Goal: Transaction & Acquisition: Purchase product/service

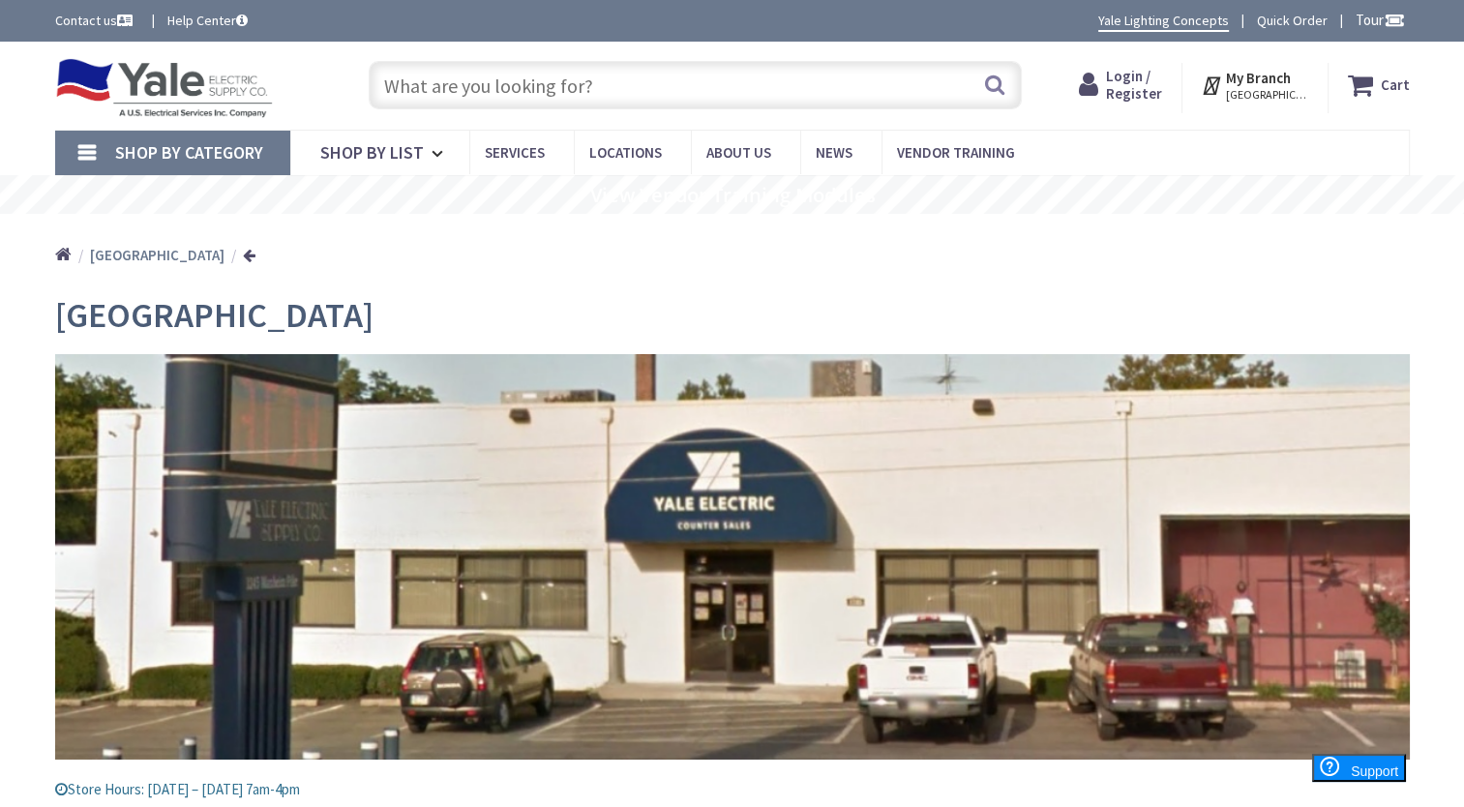
click at [1145, 83] on span "Login / Register" at bounding box center [1134, 85] width 56 height 36
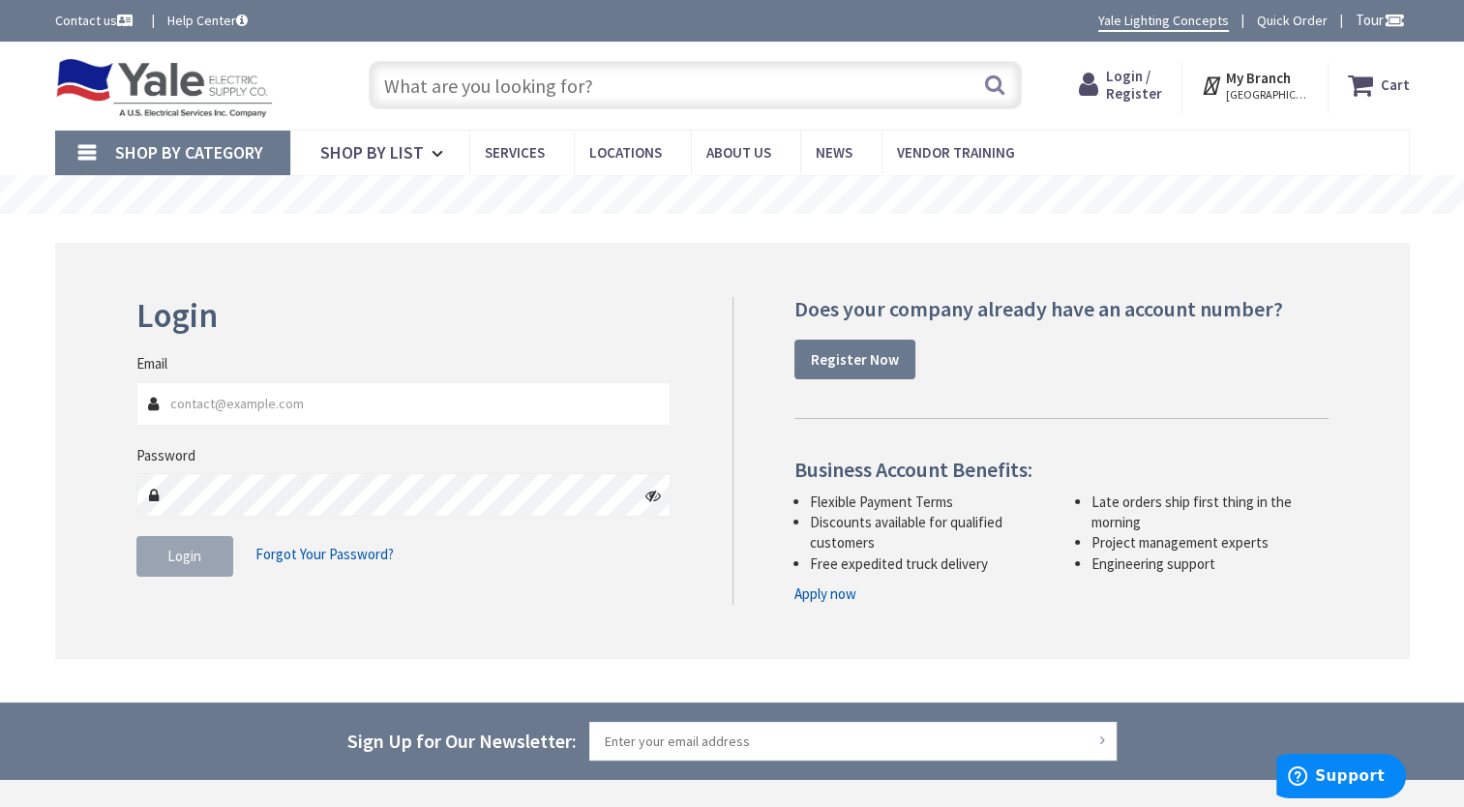
click at [271, 413] on input "Email" at bounding box center [403, 404] width 535 height 44
type input "[EMAIL_ADDRESS][DOMAIN_NAME]"
click at [186, 549] on span "Login" at bounding box center [184, 556] width 34 height 18
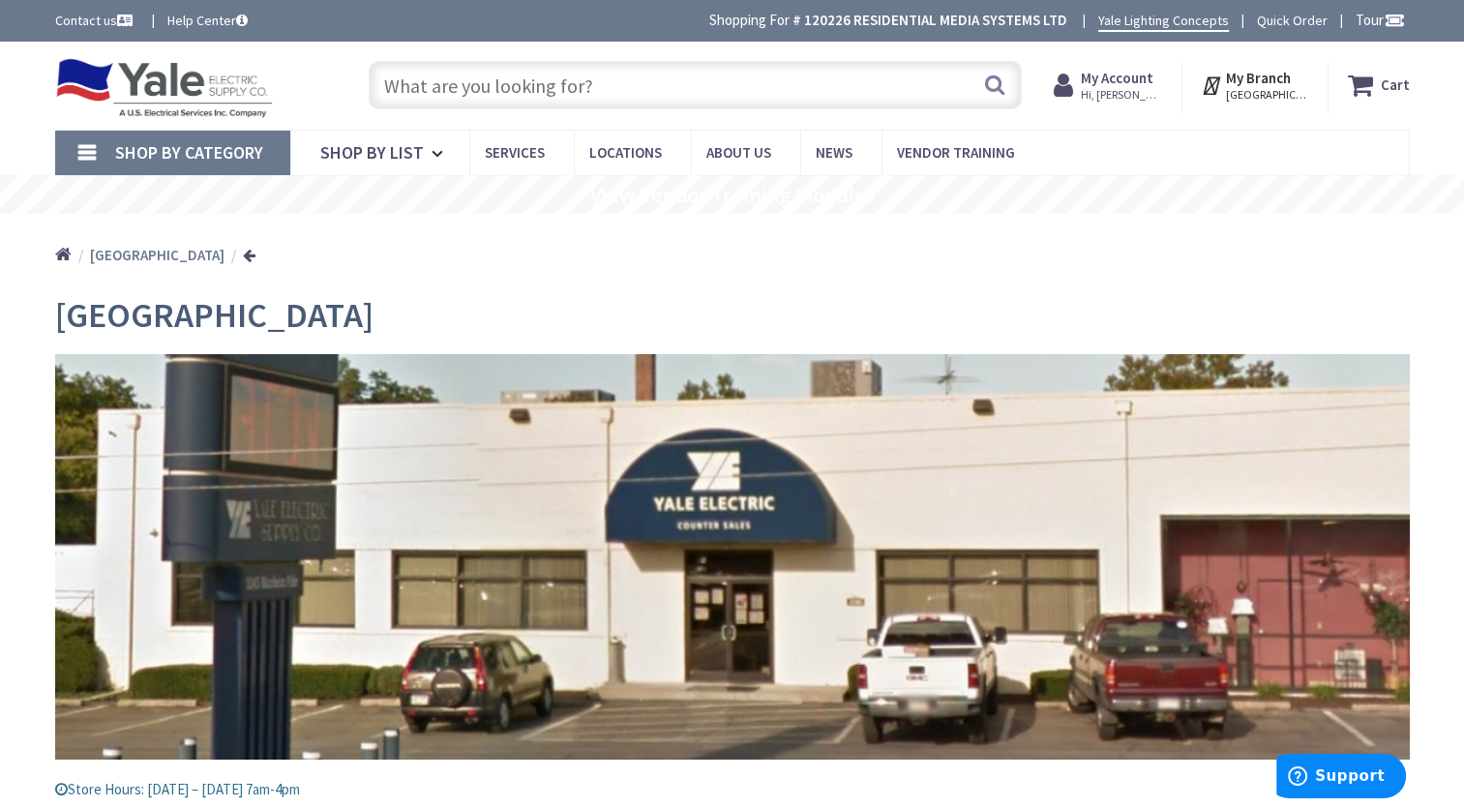
click at [561, 90] on input "text" at bounding box center [695, 85] width 653 height 48
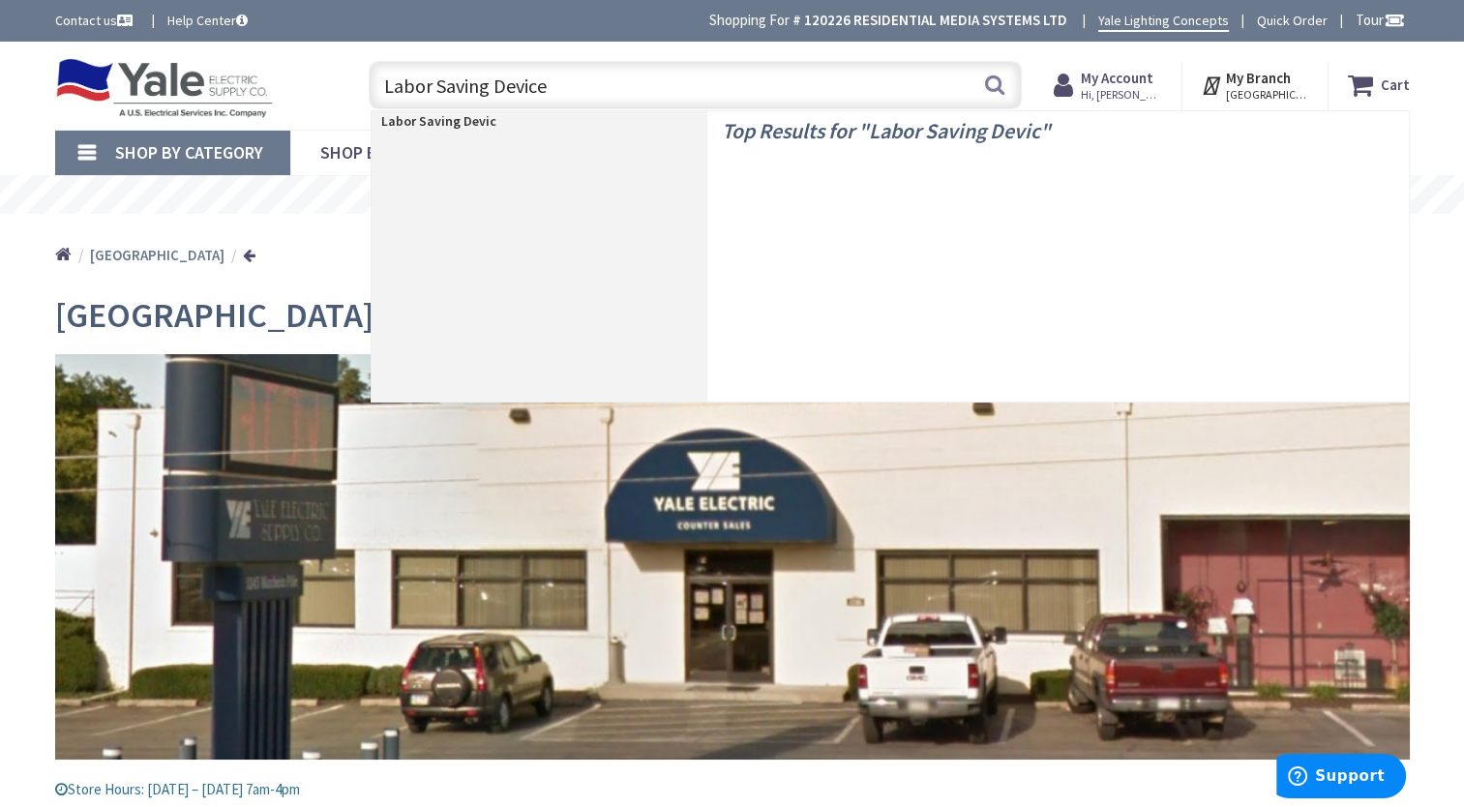
type input "Labor Saving Devices"
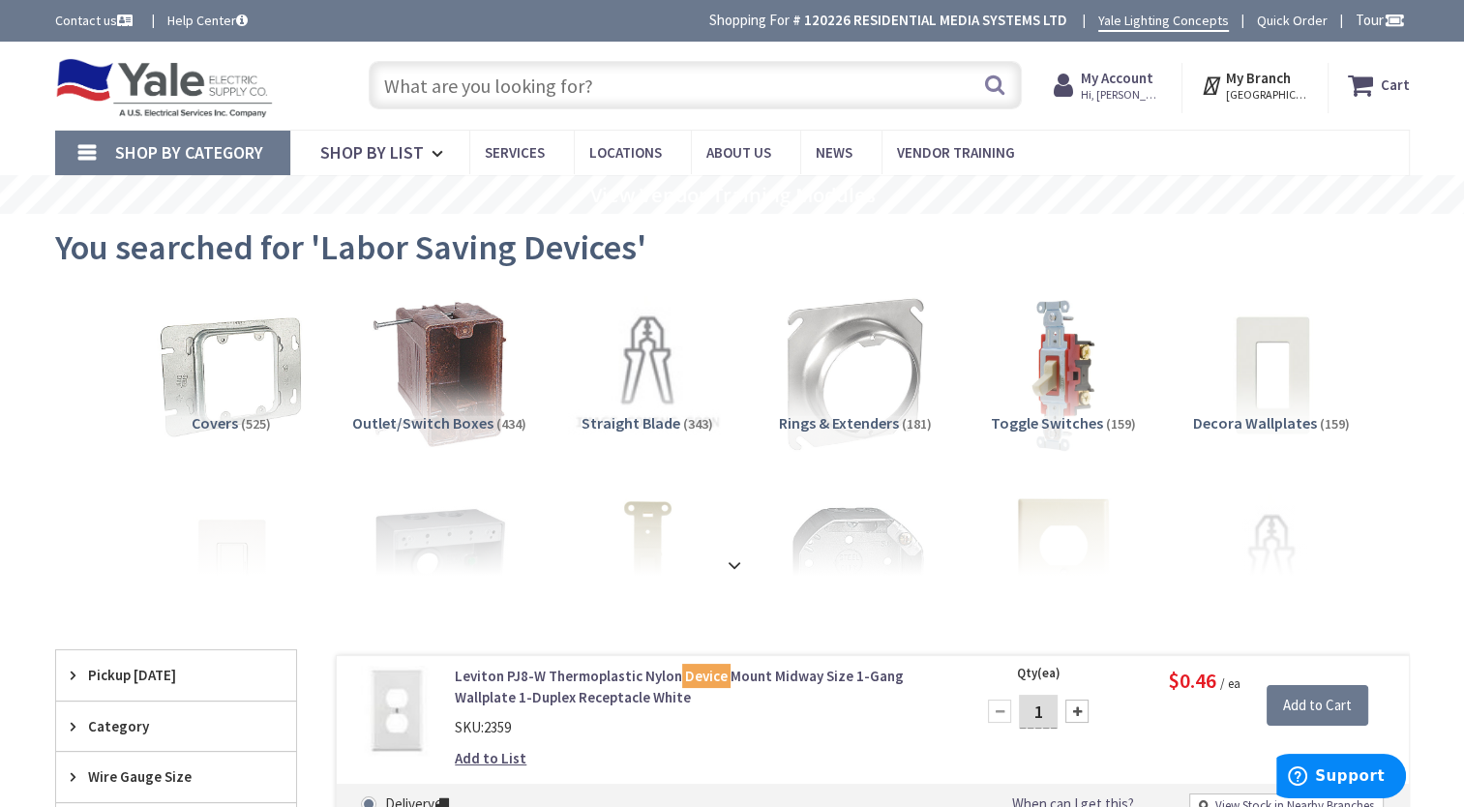
click at [555, 75] on input "text" at bounding box center [695, 85] width 653 height 48
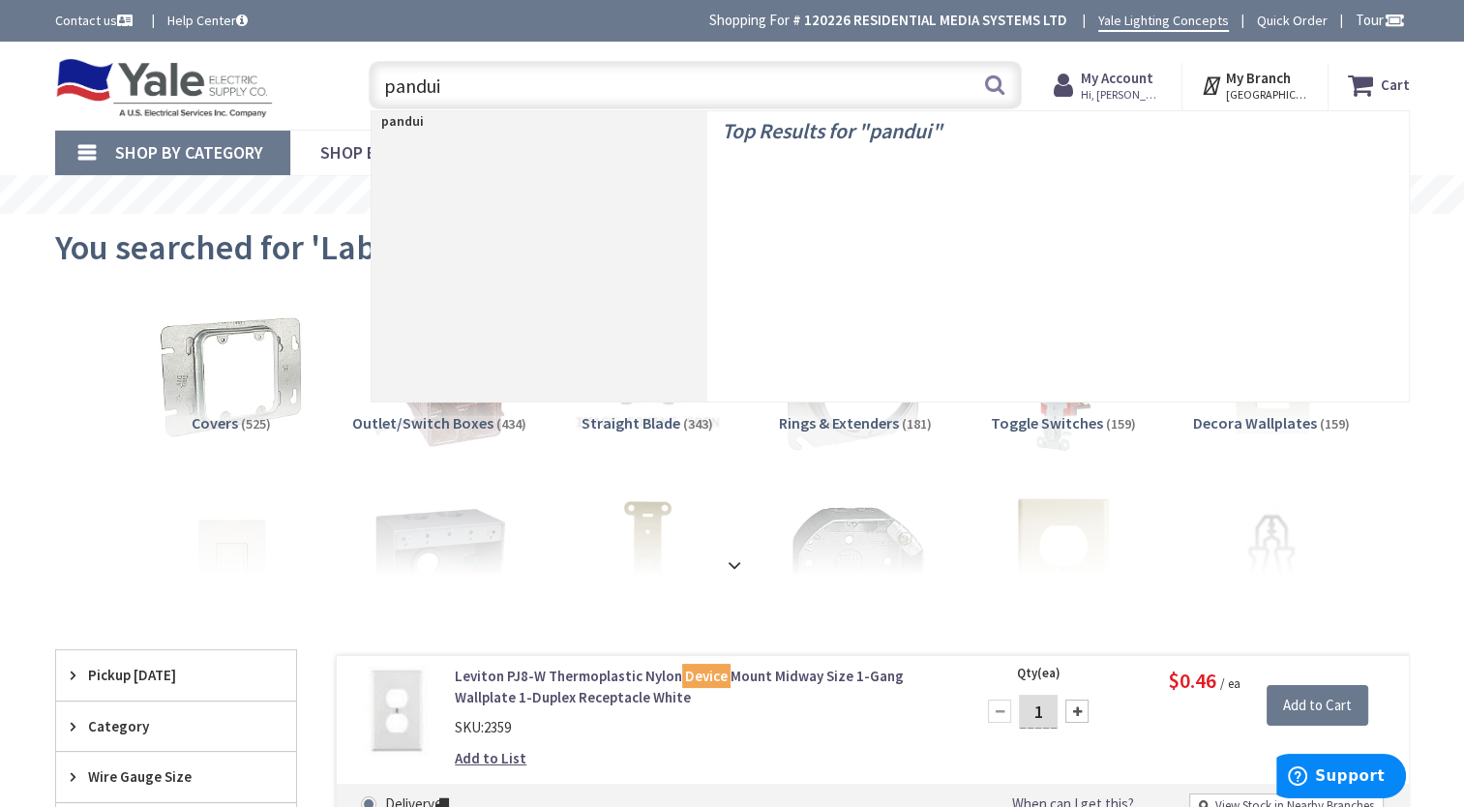
type input "panduit"
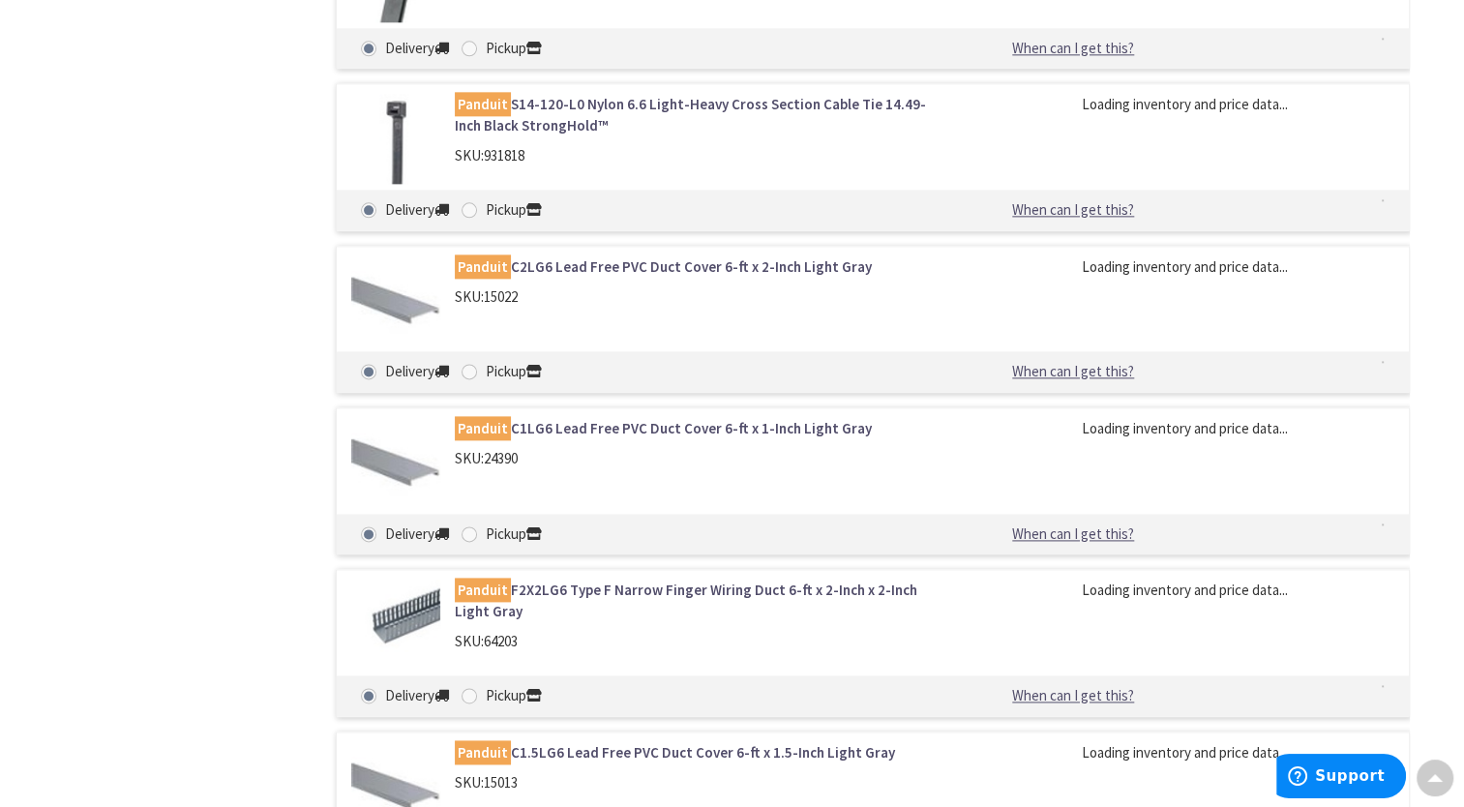
scroll to position [2613, 0]
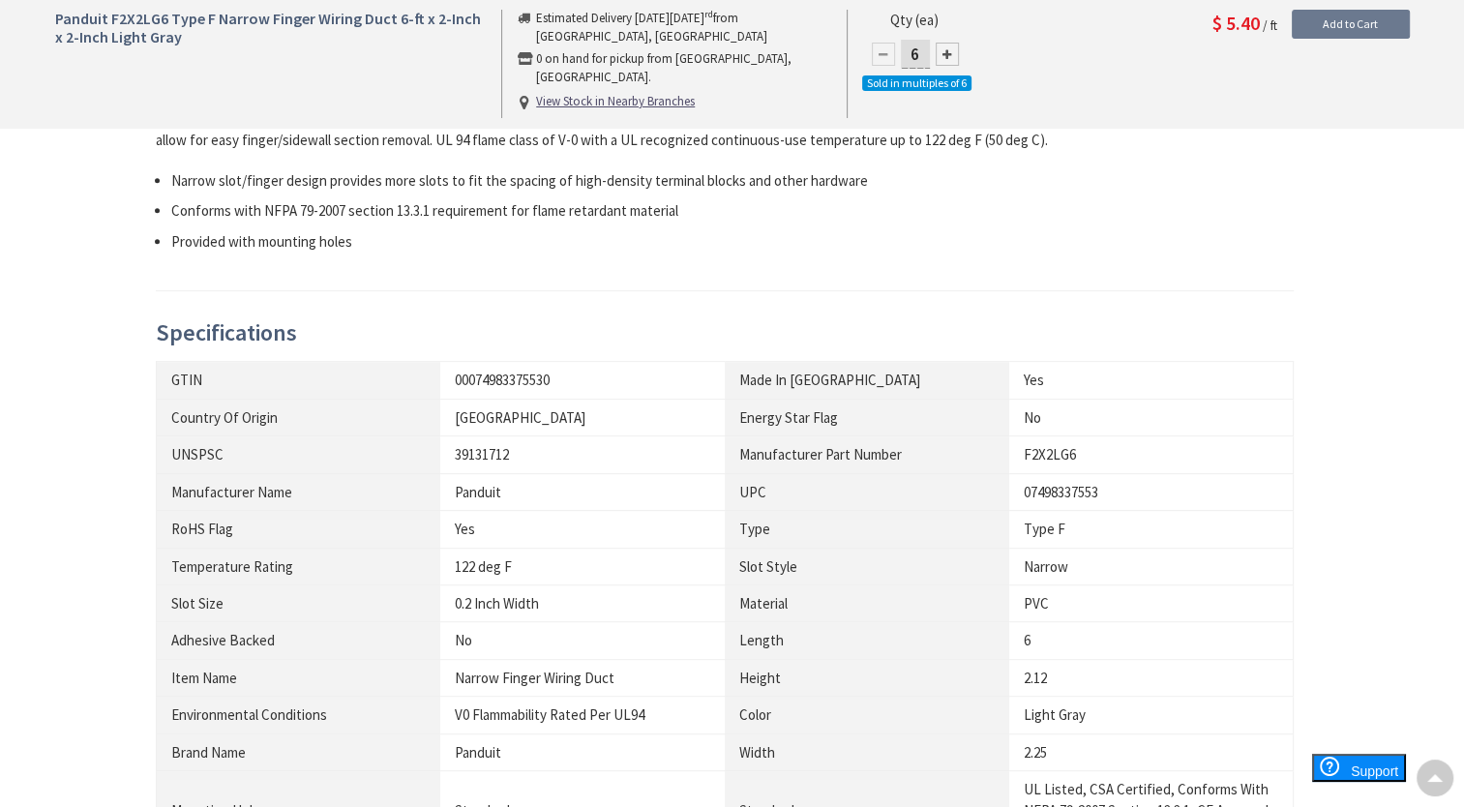
scroll to position [774, 0]
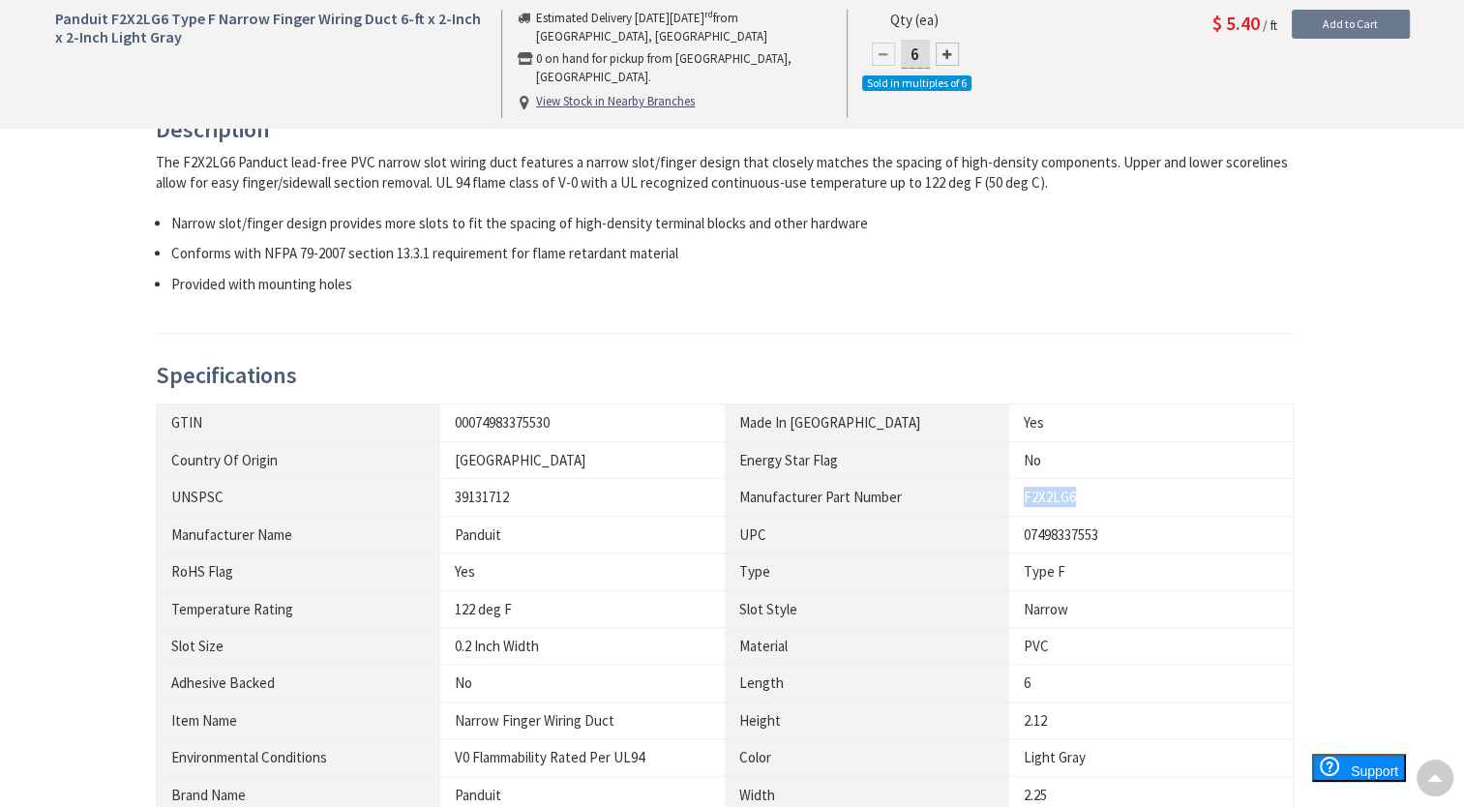
drag, startPoint x: 1085, startPoint y: 494, endPoint x: 1022, endPoint y: 494, distance: 62.9
click at [1022, 494] on td "F2X2LG6" at bounding box center [1151, 497] width 285 height 37
copy div "F2X2LG6"
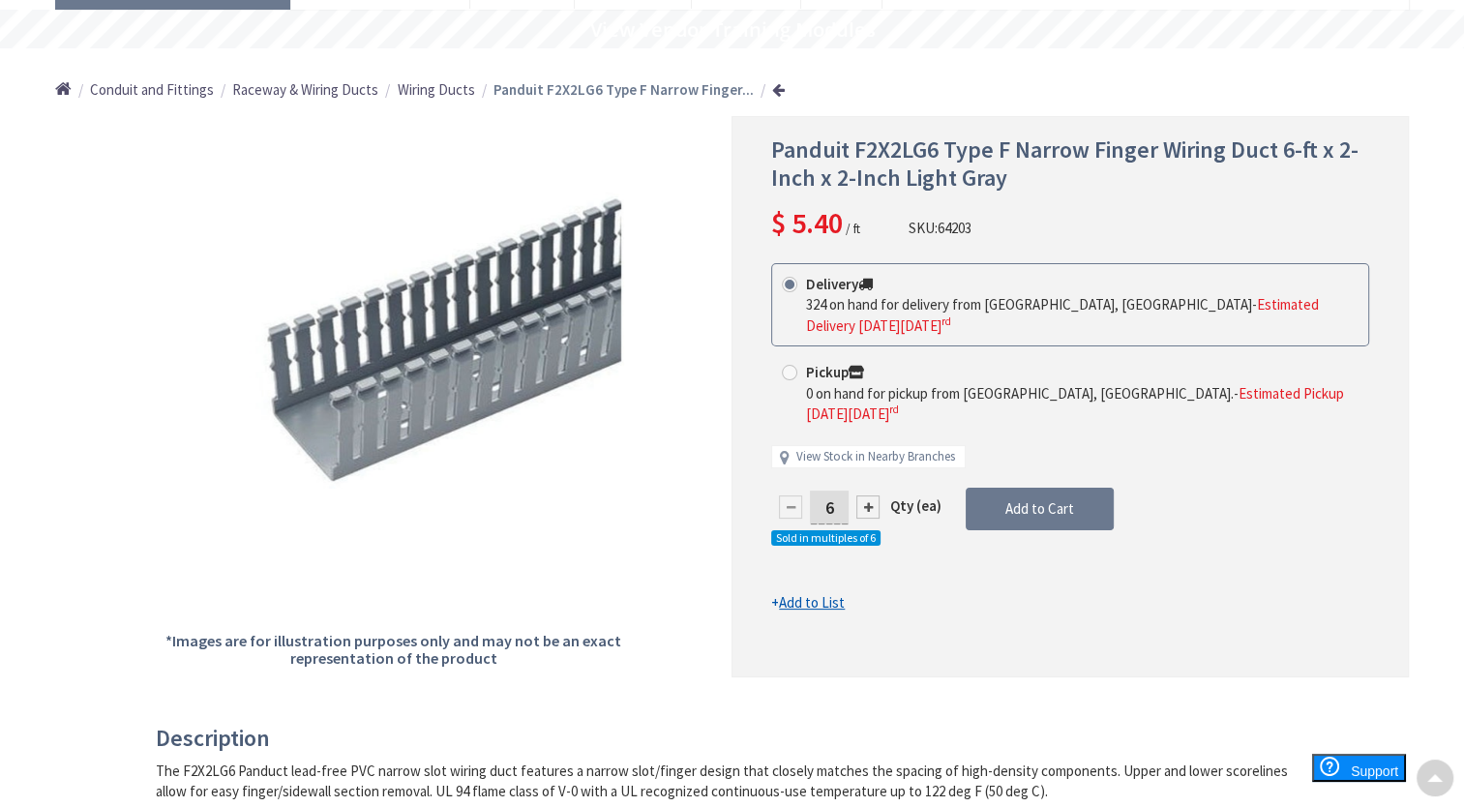
scroll to position [0, 0]
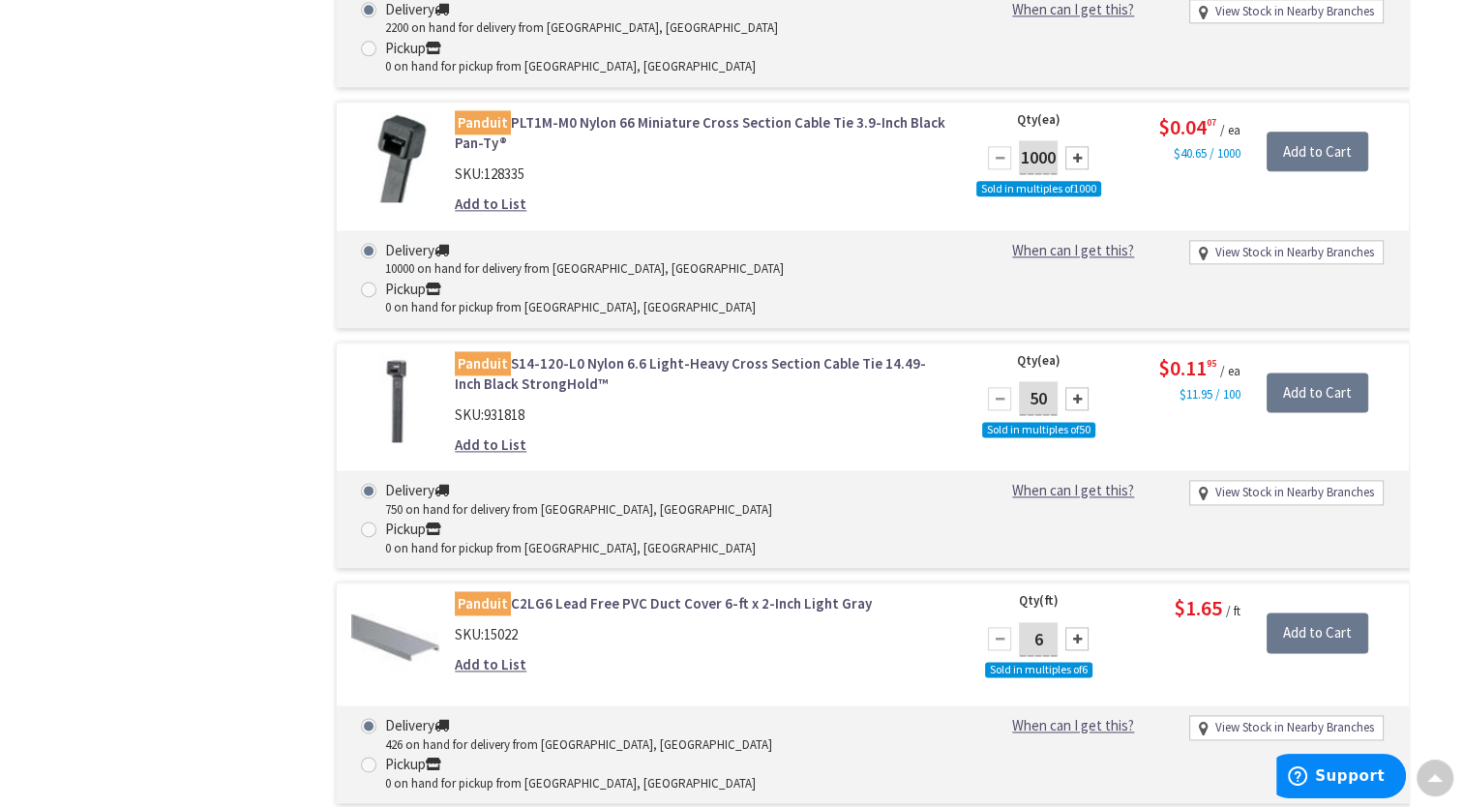
scroll to position [2509, 0]
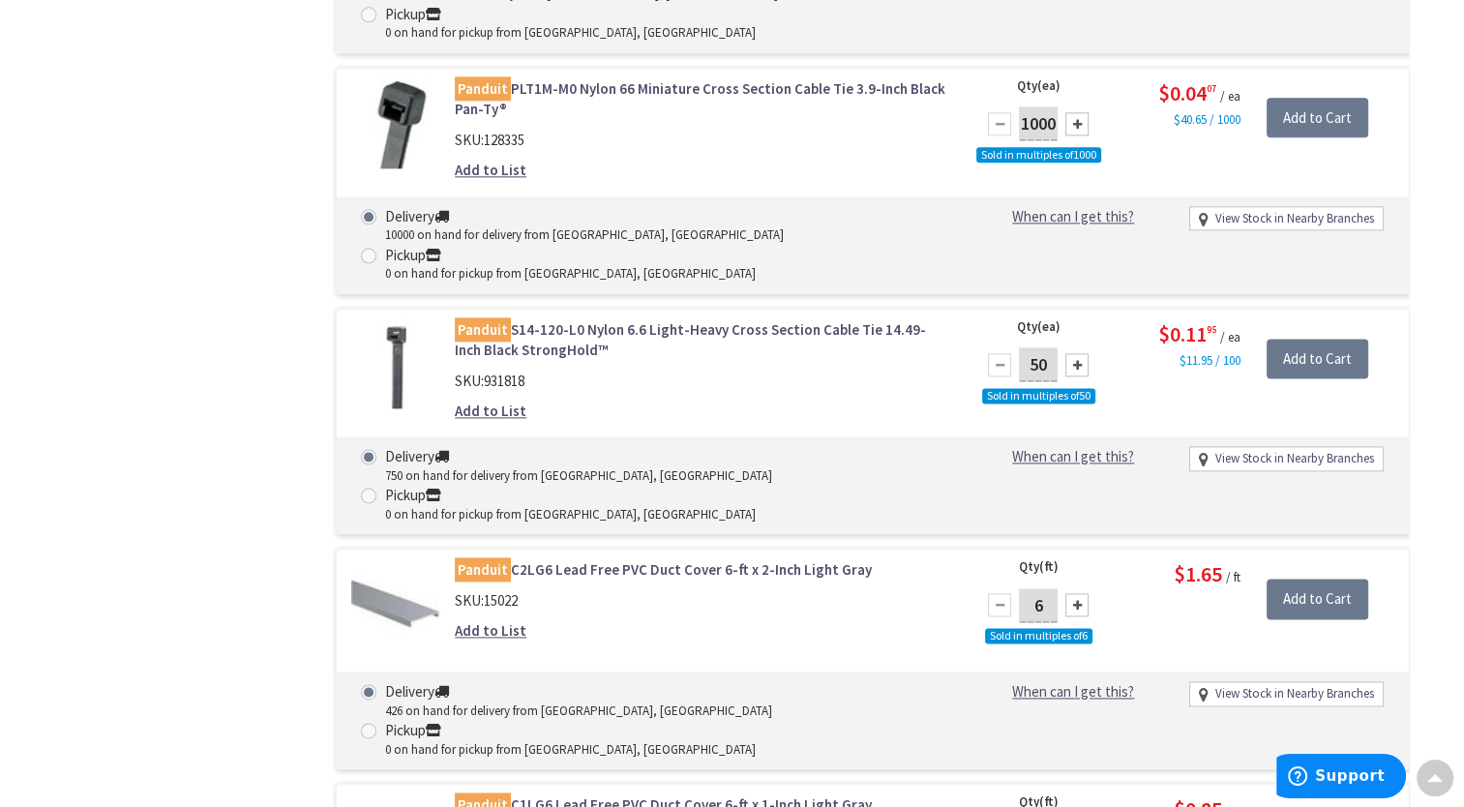
drag, startPoint x: 1046, startPoint y: 610, endPoint x: 1020, endPoint y: 625, distance: 30.4
type input "12"
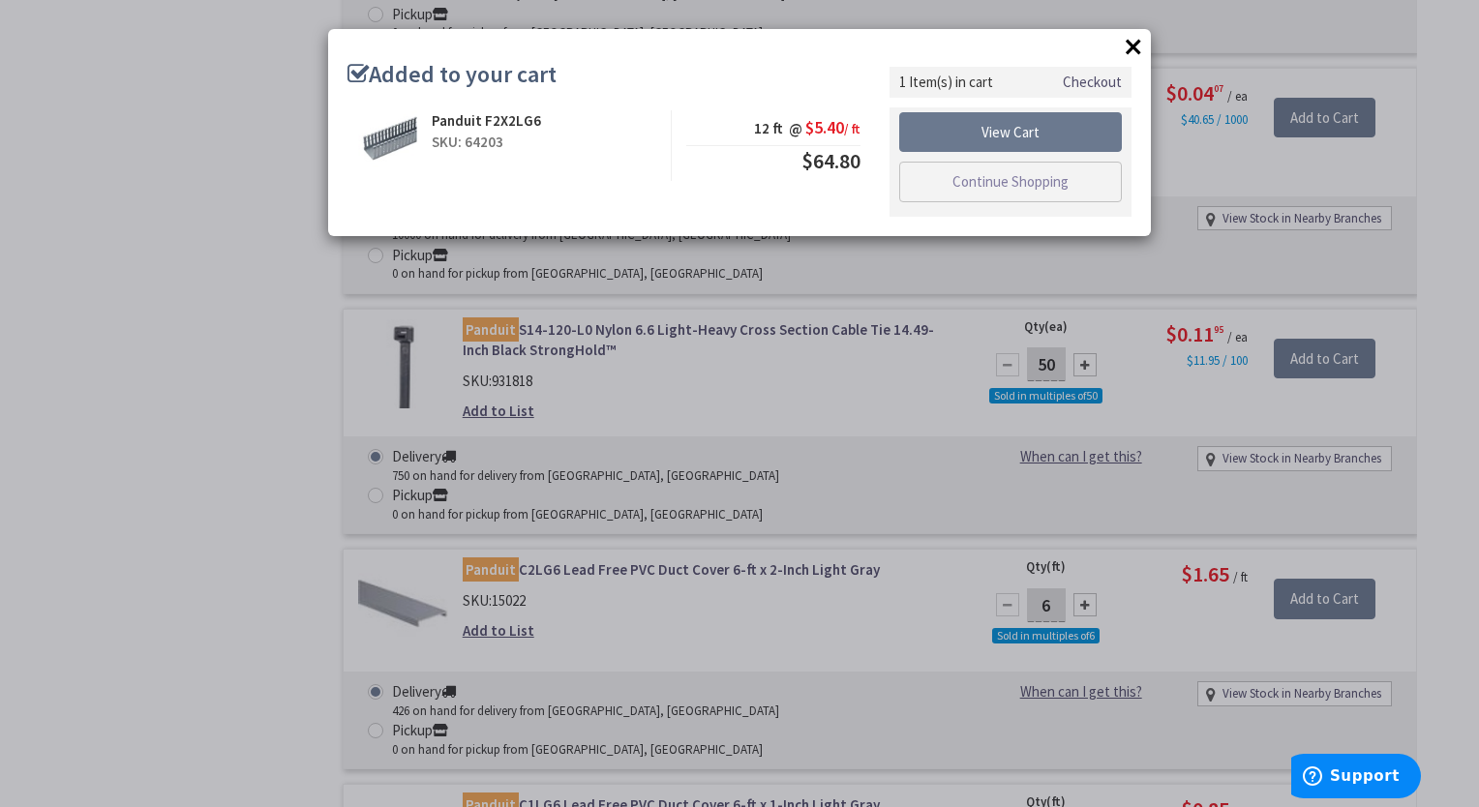
click at [1128, 47] on button "×" at bounding box center [1133, 46] width 29 height 29
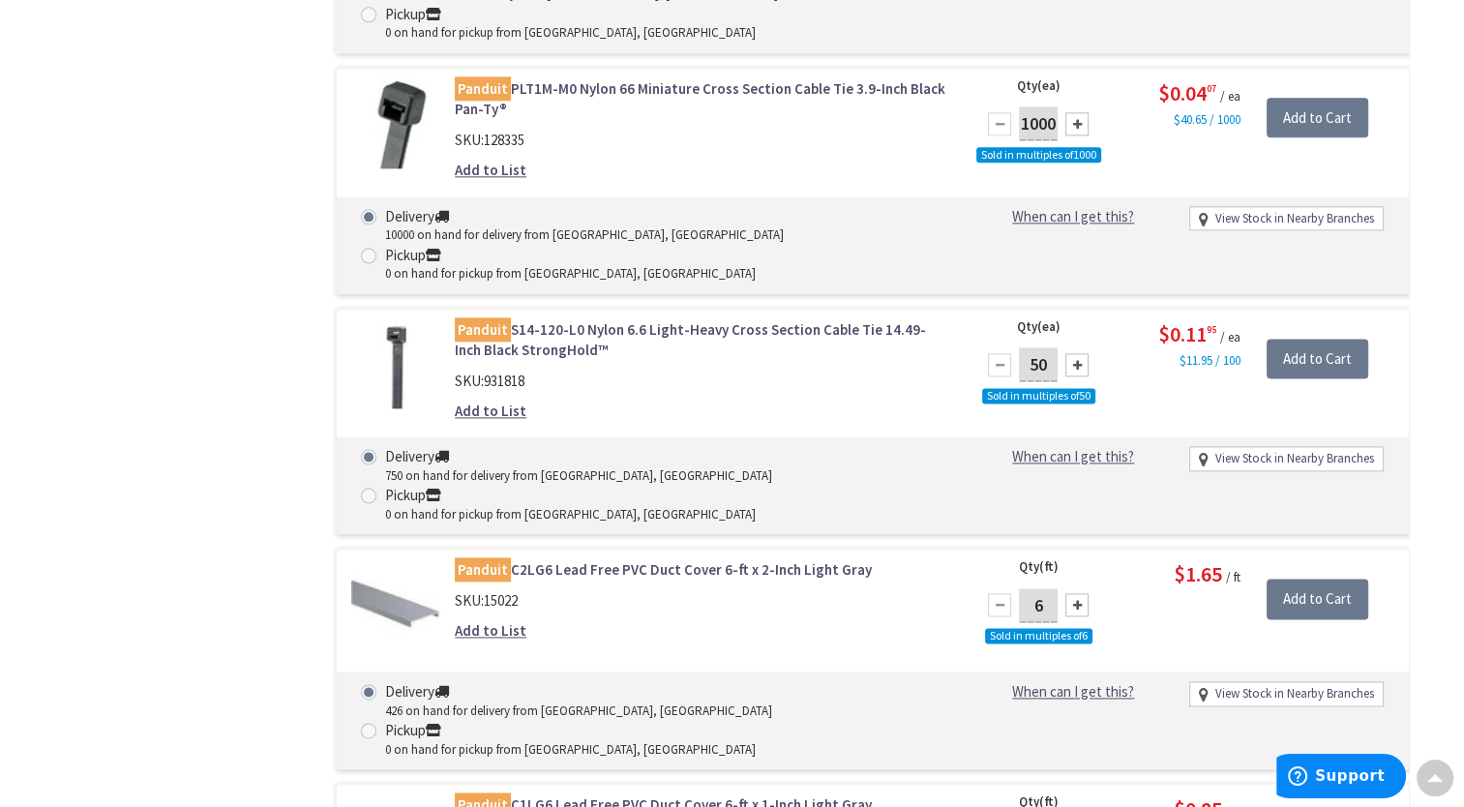
click at [1034, 588] on input "6" at bounding box center [1038, 605] width 39 height 34
type input "12"
click at [1321, 579] on input "Add to Cart" at bounding box center [1318, 599] width 102 height 41
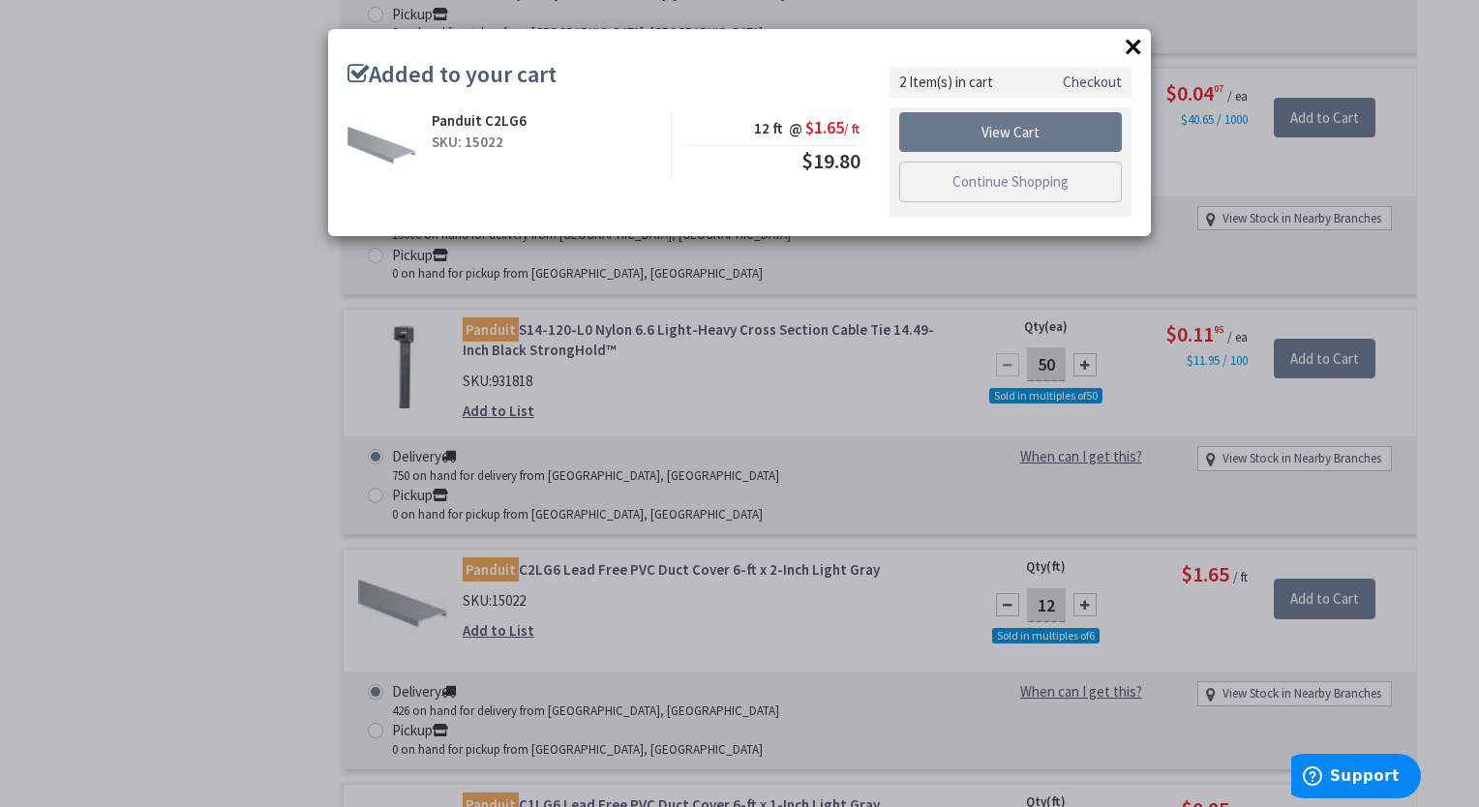
click at [1132, 48] on button "×" at bounding box center [1133, 46] width 29 height 29
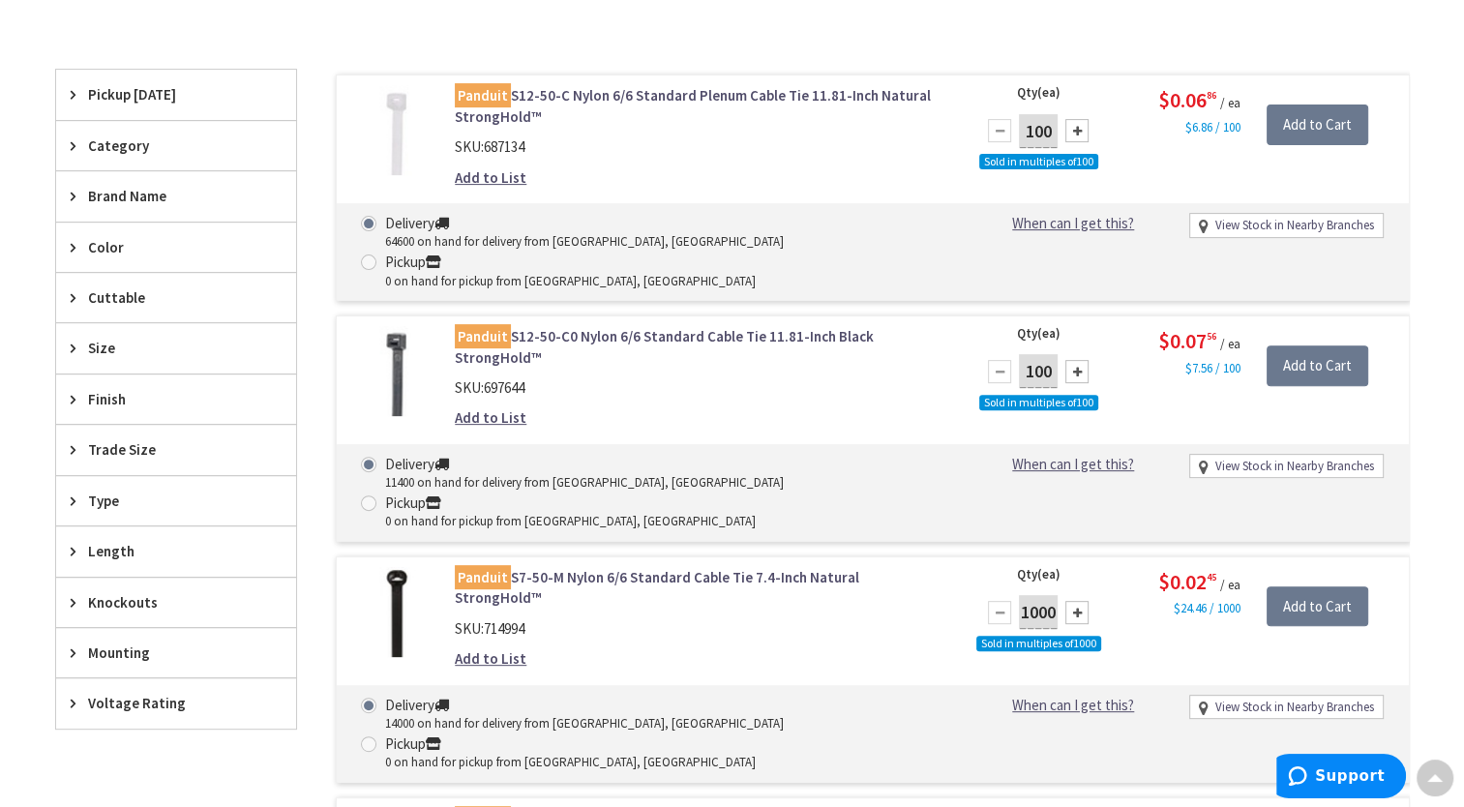
scroll to position [0, 0]
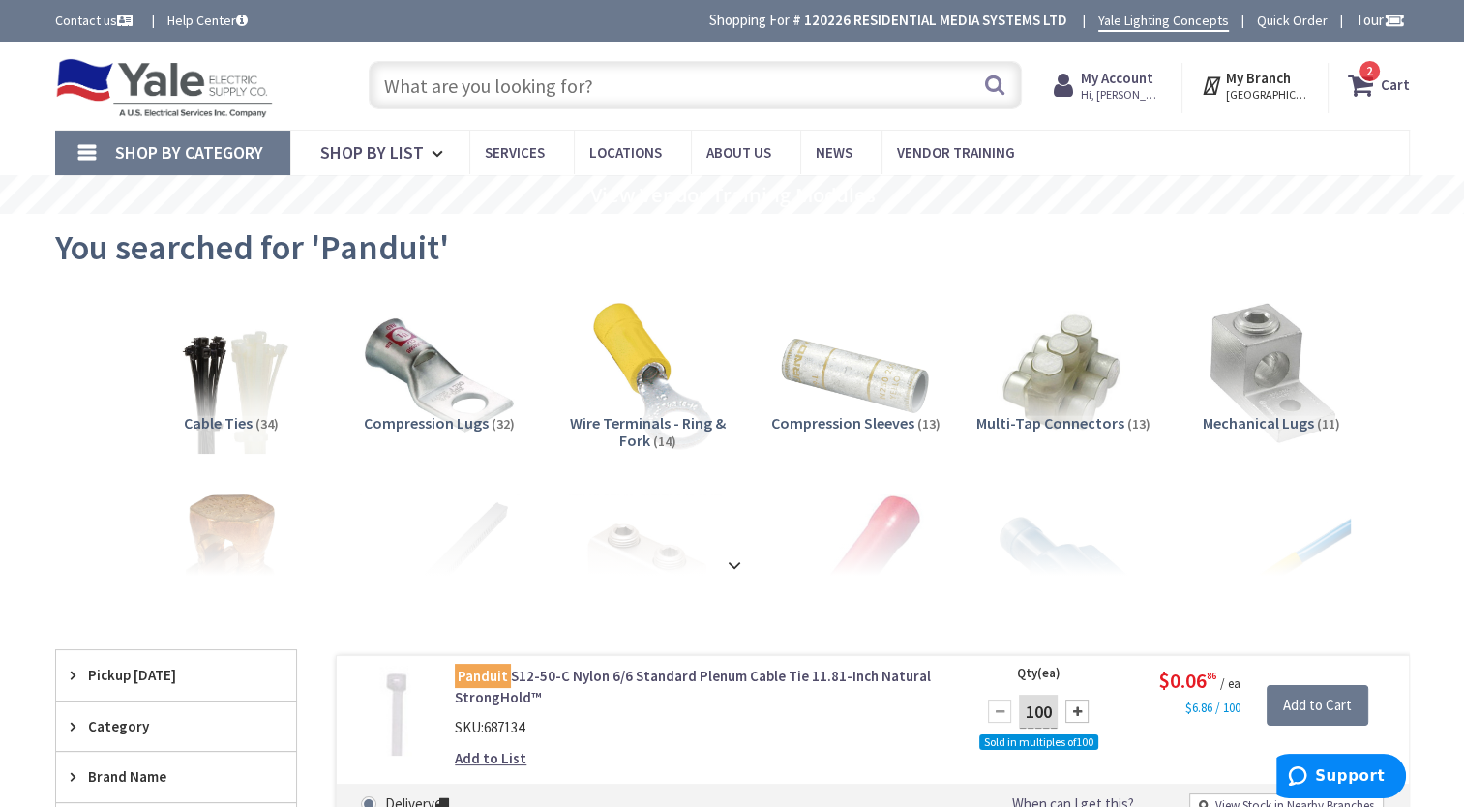
click at [607, 90] on input "text" at bounding box center [695, 85] width 653 height 48
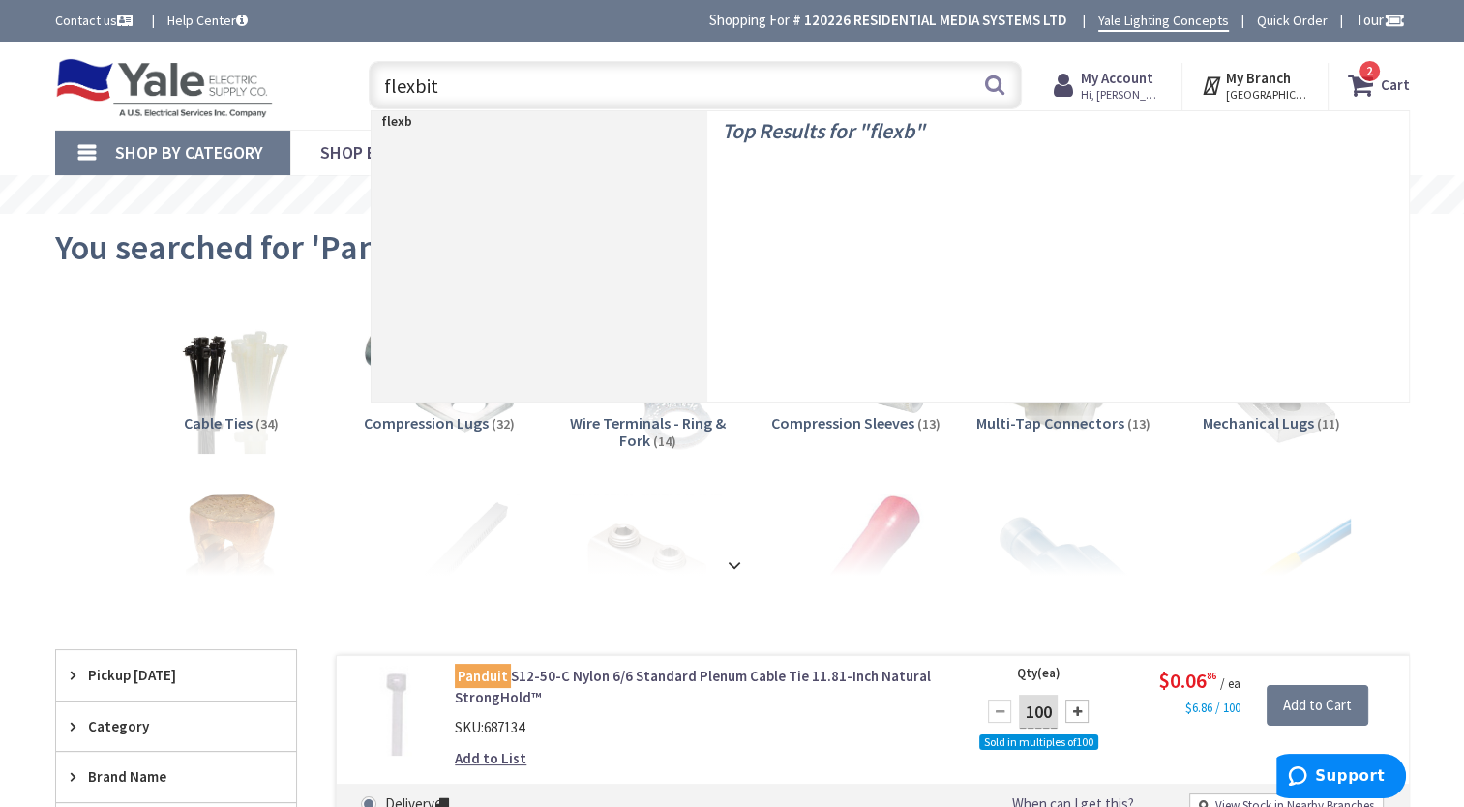
type input "flexbits"
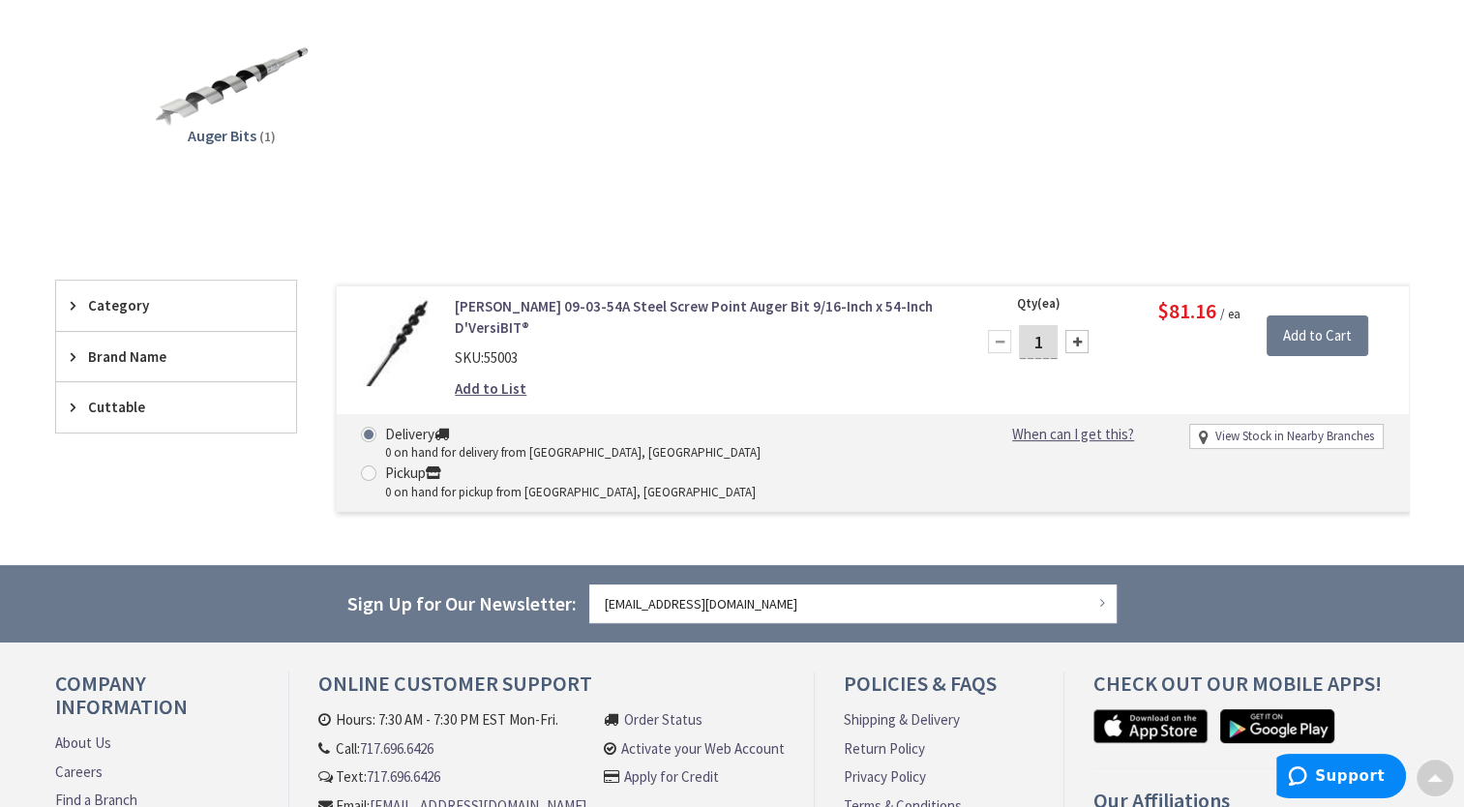
scroll to position [290, 0]
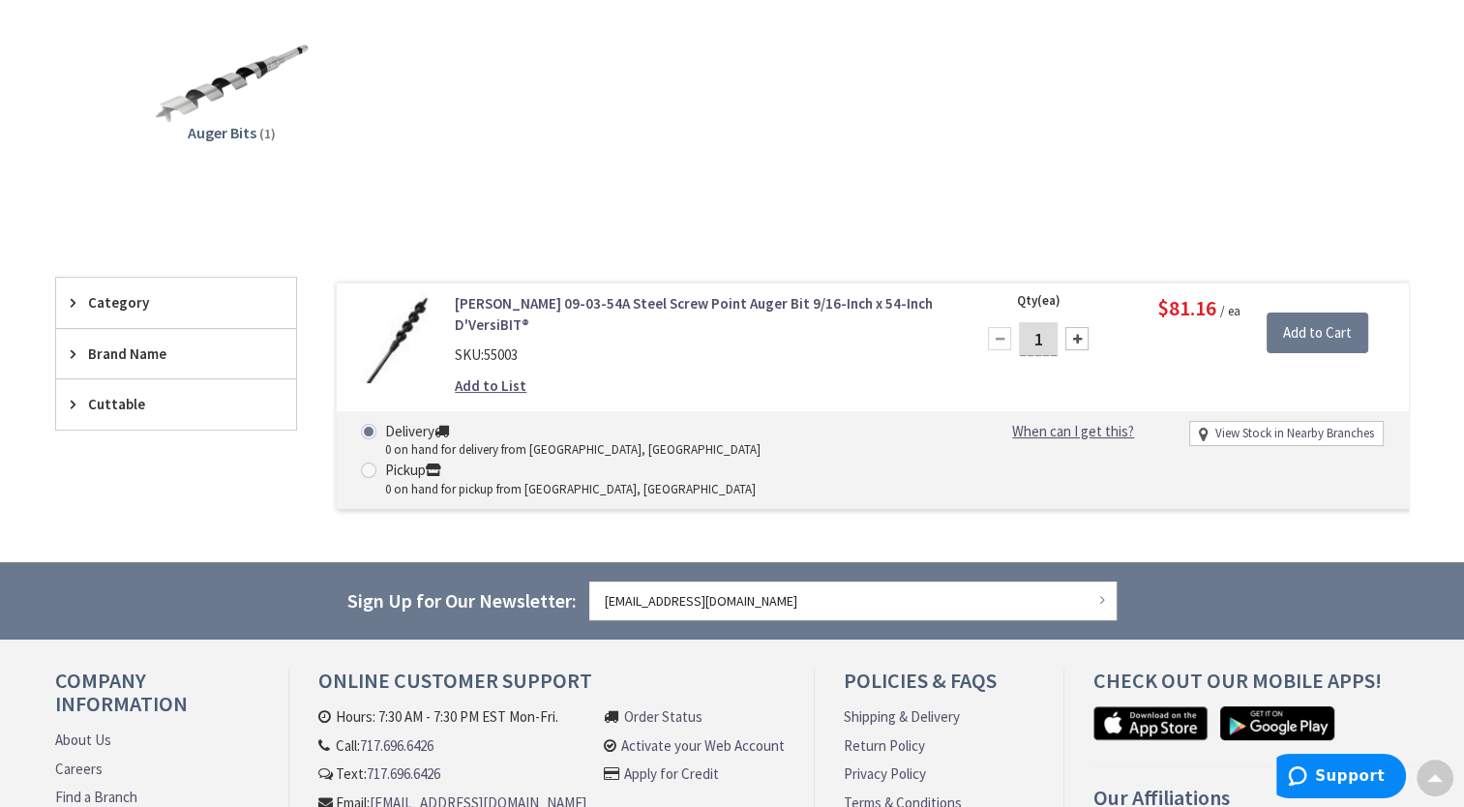
click at [109, 296] on span "Category" at bounding box center [167, 302] width 158 height 20
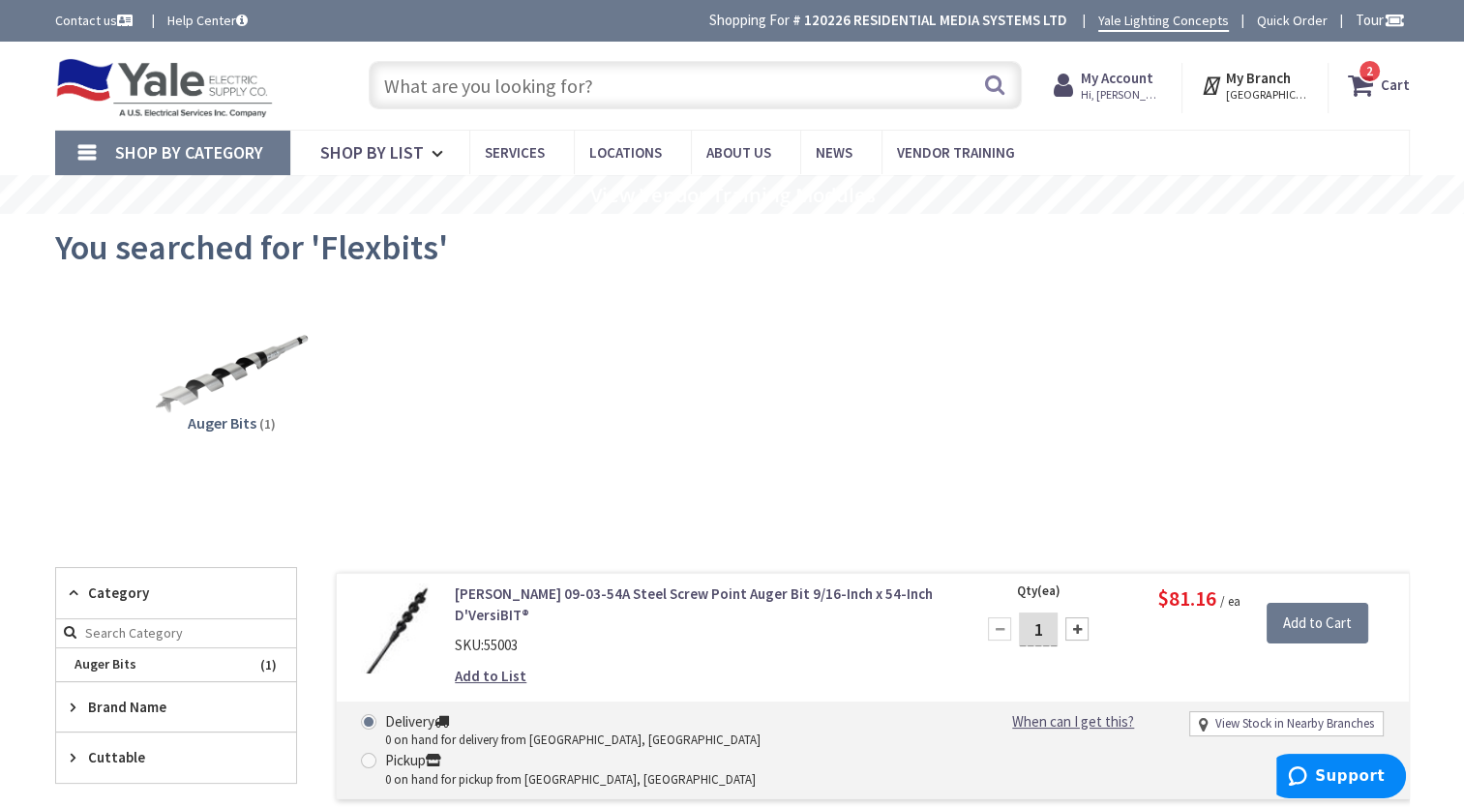
click at [533, 91] on input "text" at bounding box center [695, 85] width 653 height 48
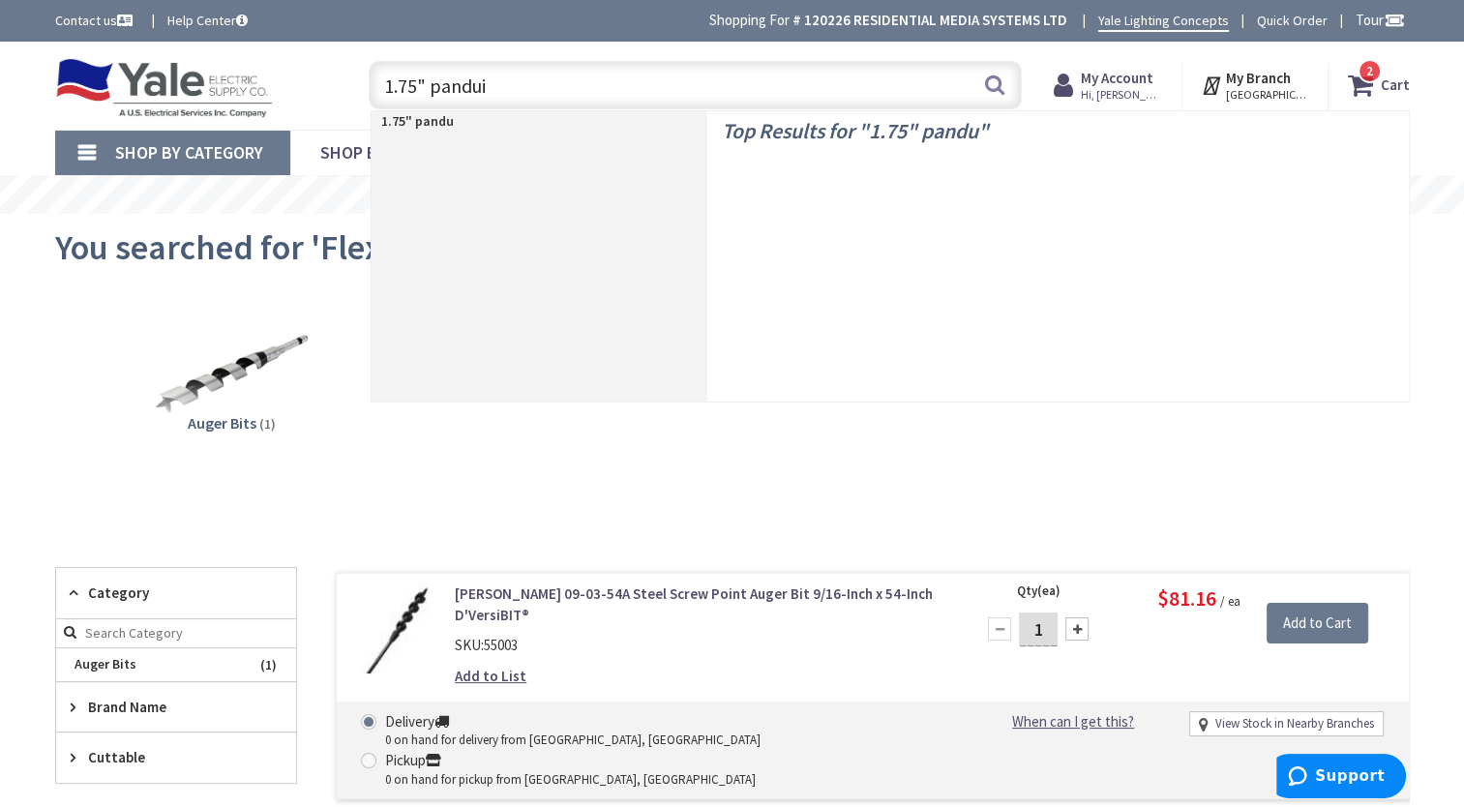
type input "1.75" panduit"
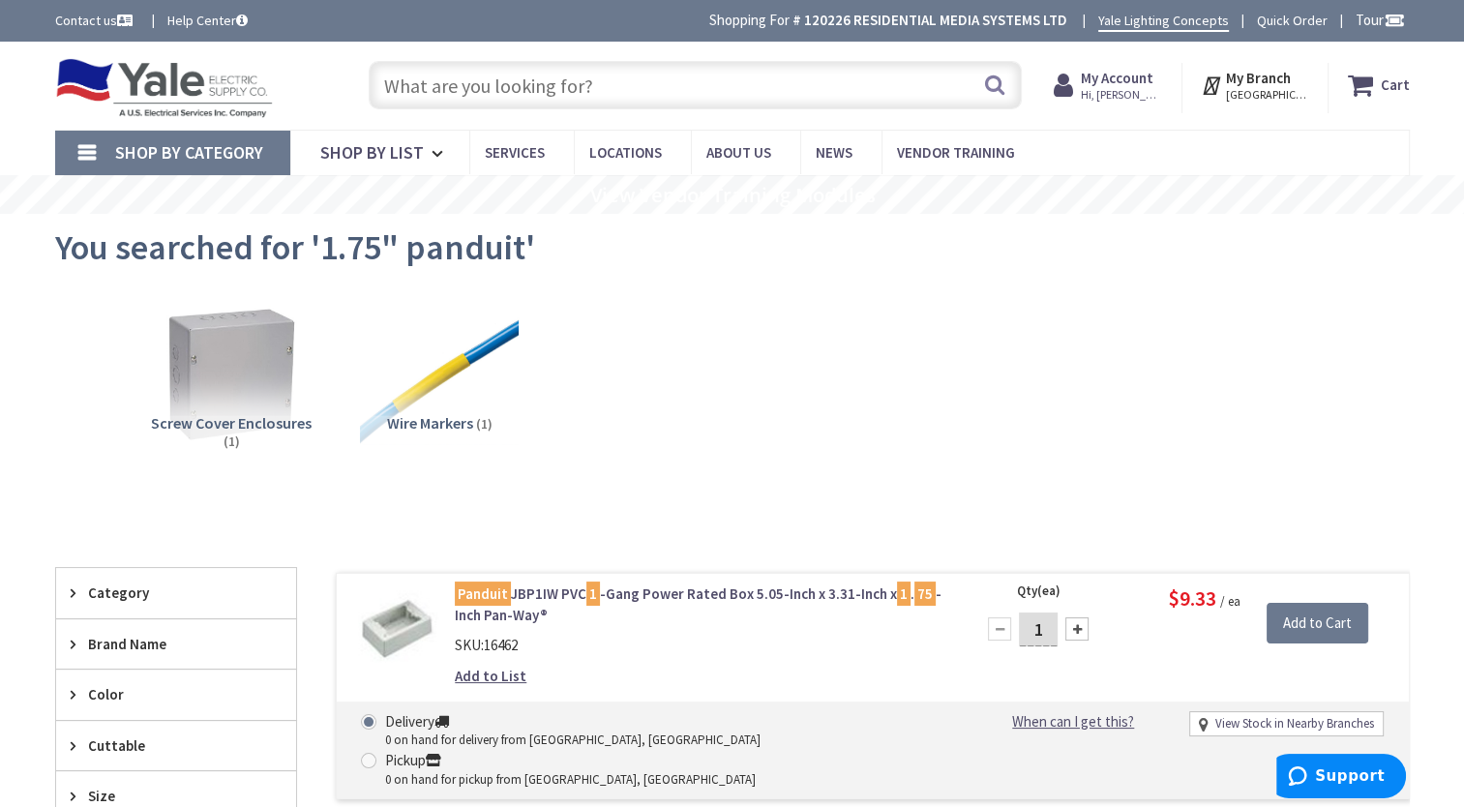
click at [621, 77] on input "text" at bounding box center [695, 85] width 653 height 48
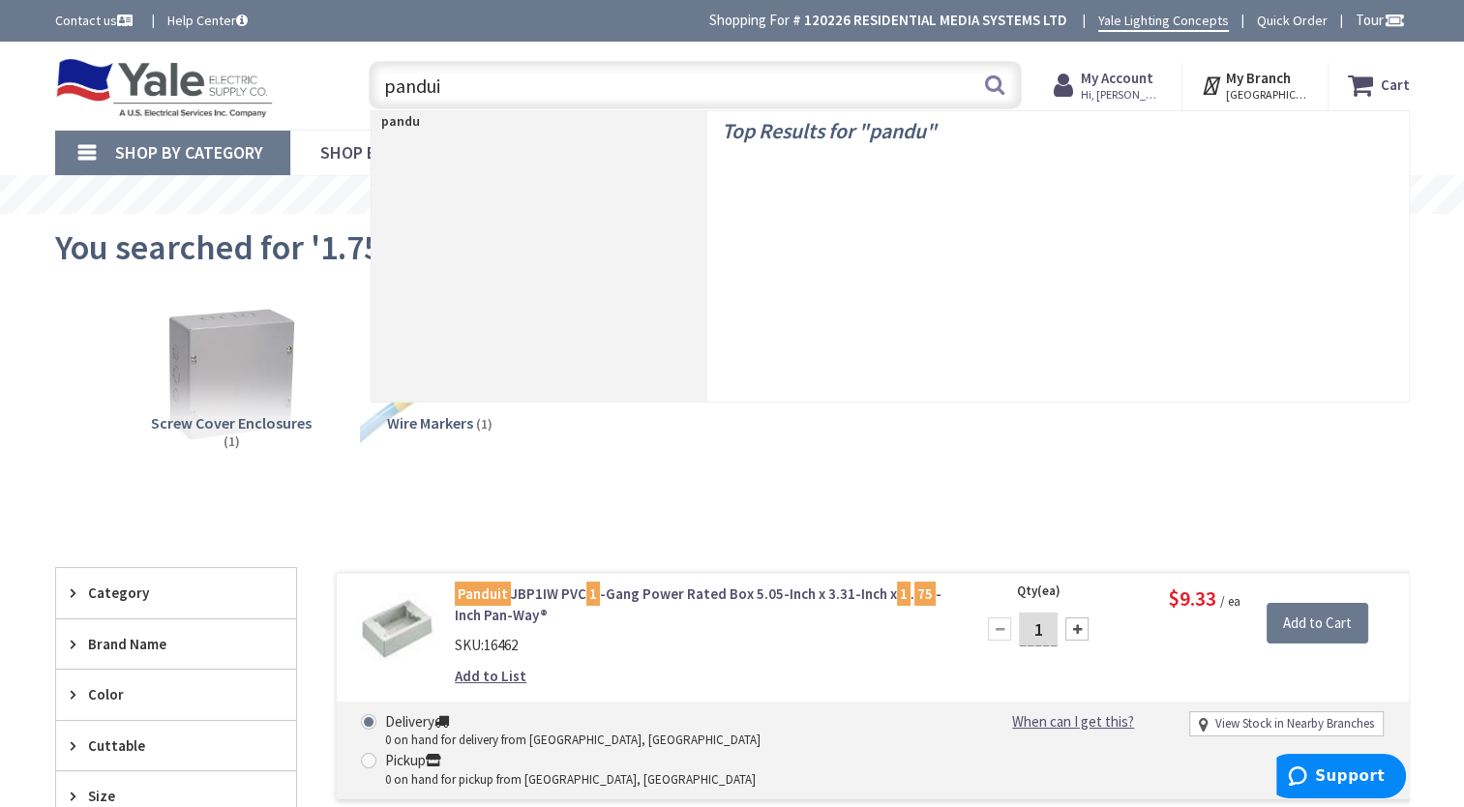
type input "panduit"
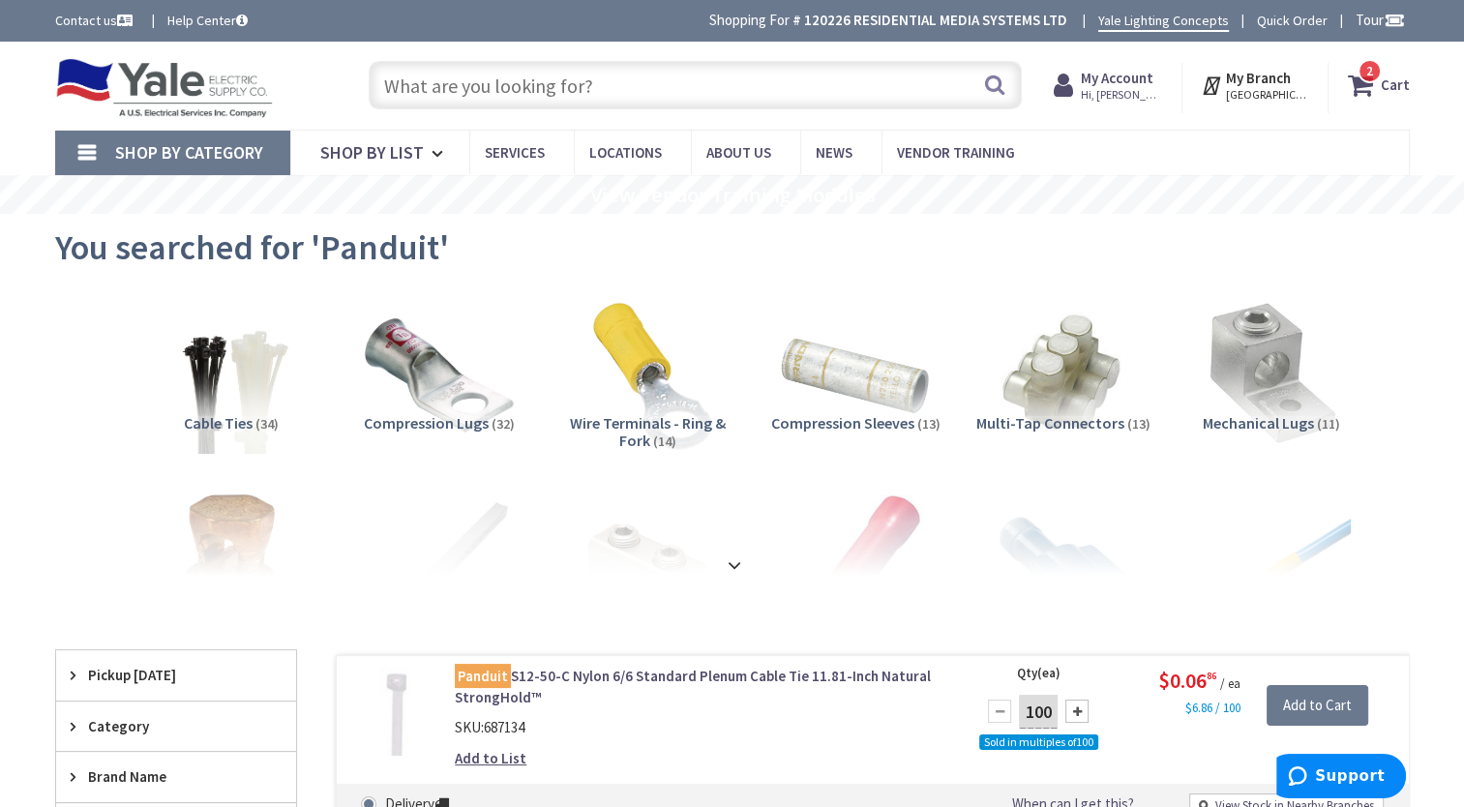
click at [624, 68] on input "text" at bounding box center [695, 85] width 653 height 48
click at [619, 87] on input "text" at bounding box center [695, 85] width 653 height 48
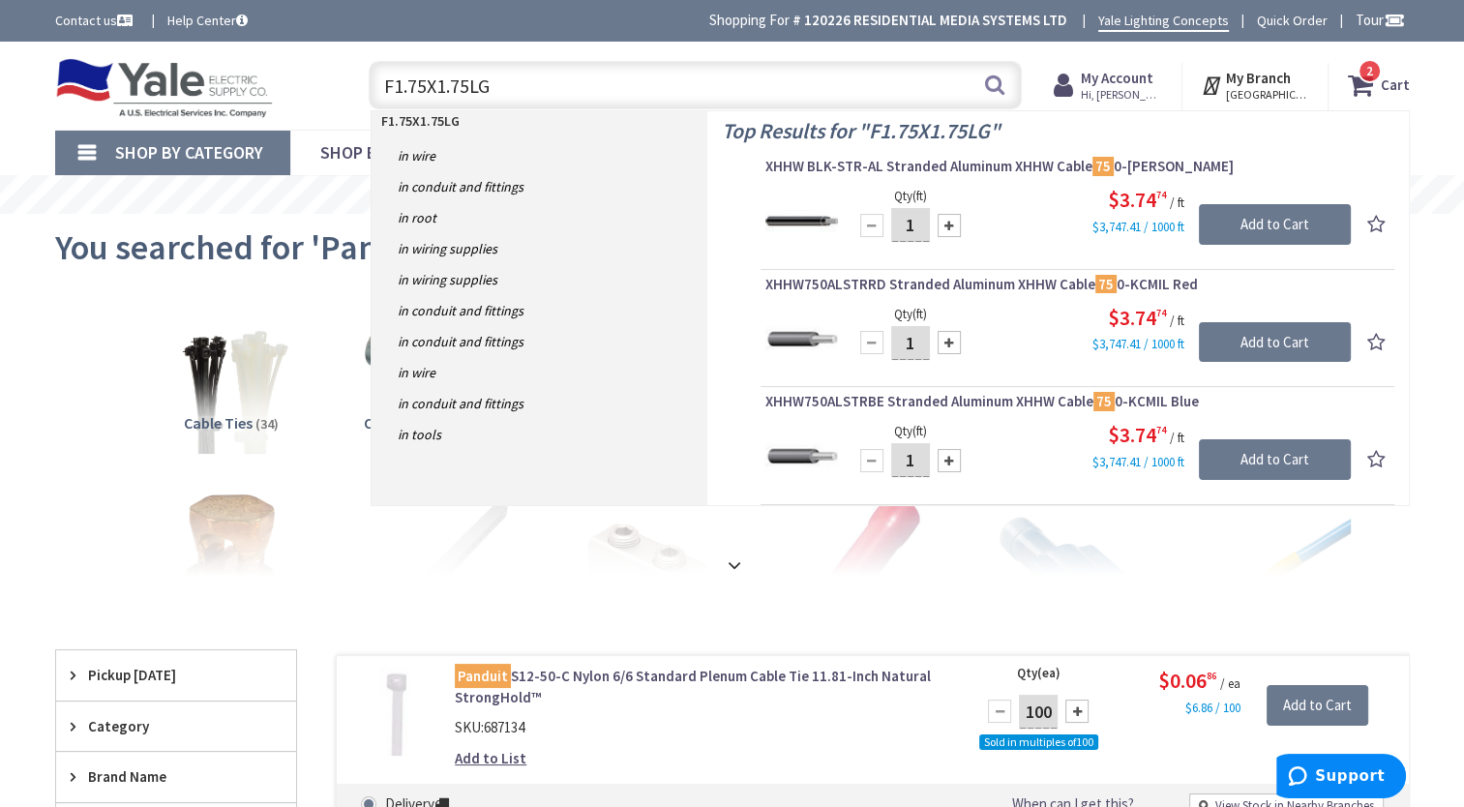
type input "F1.75X1.75LG6"
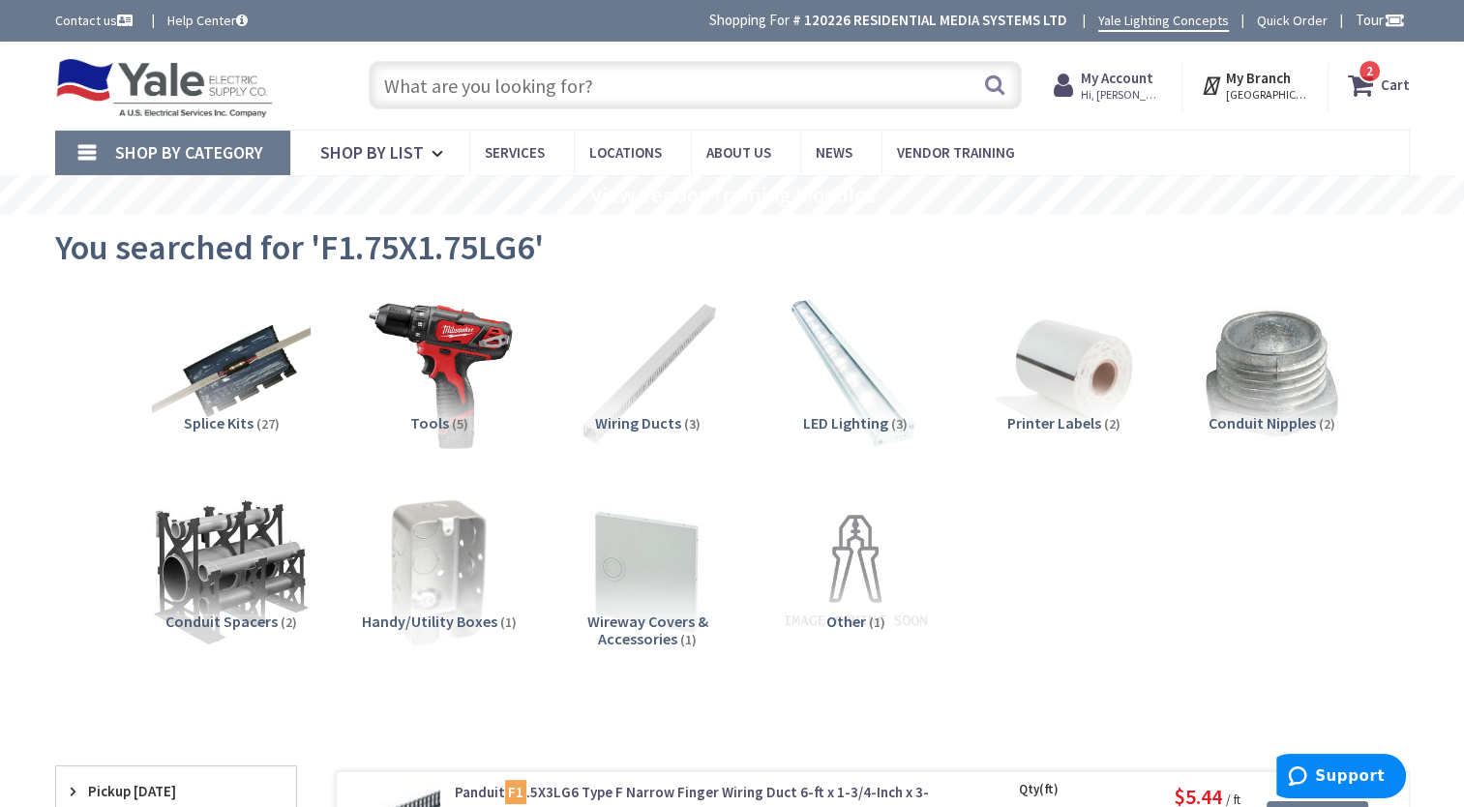
click at [555, 83] on input "text" at bounding box center [695, 85] width 653 height 48
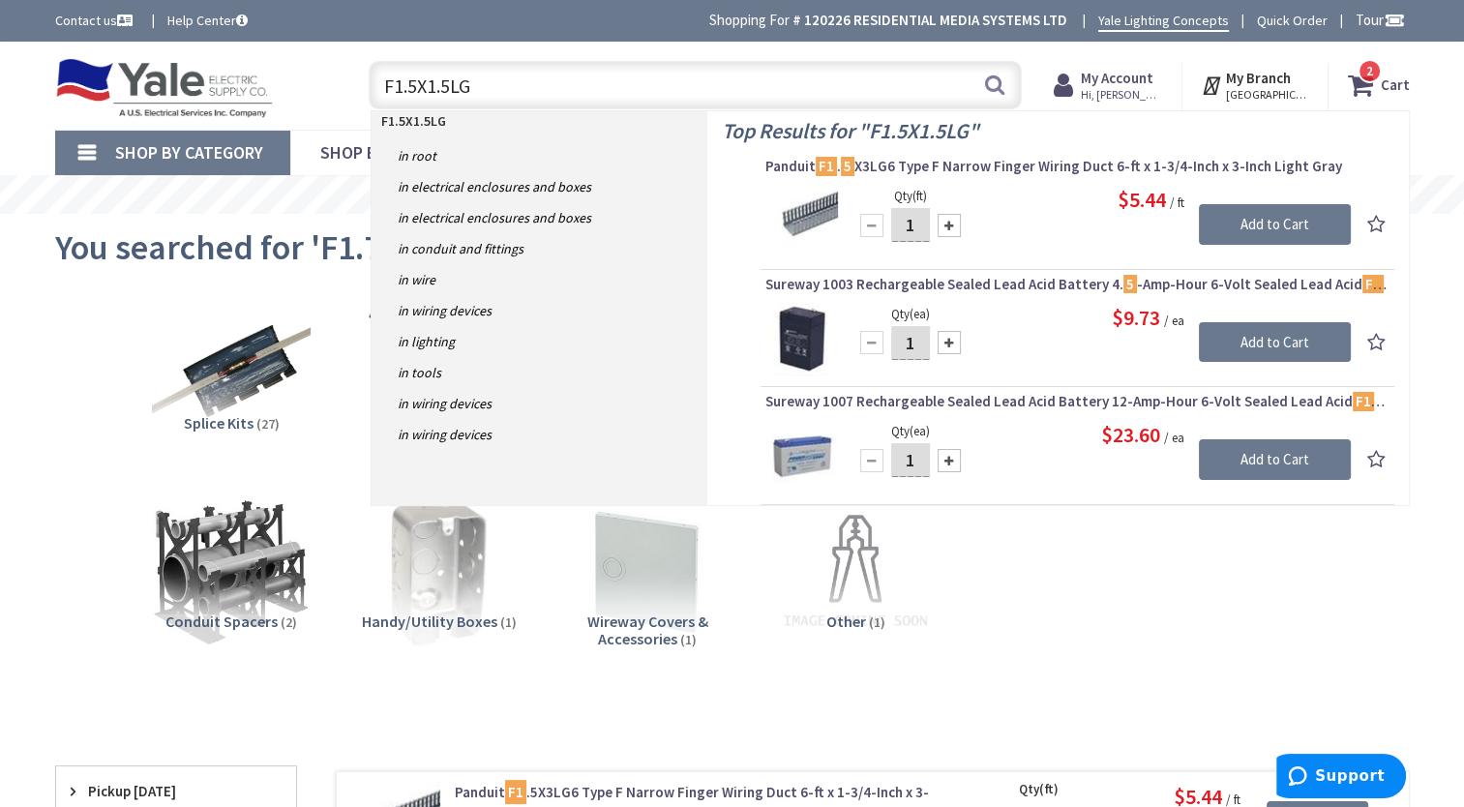
type input "F1.5X1.5LG6"
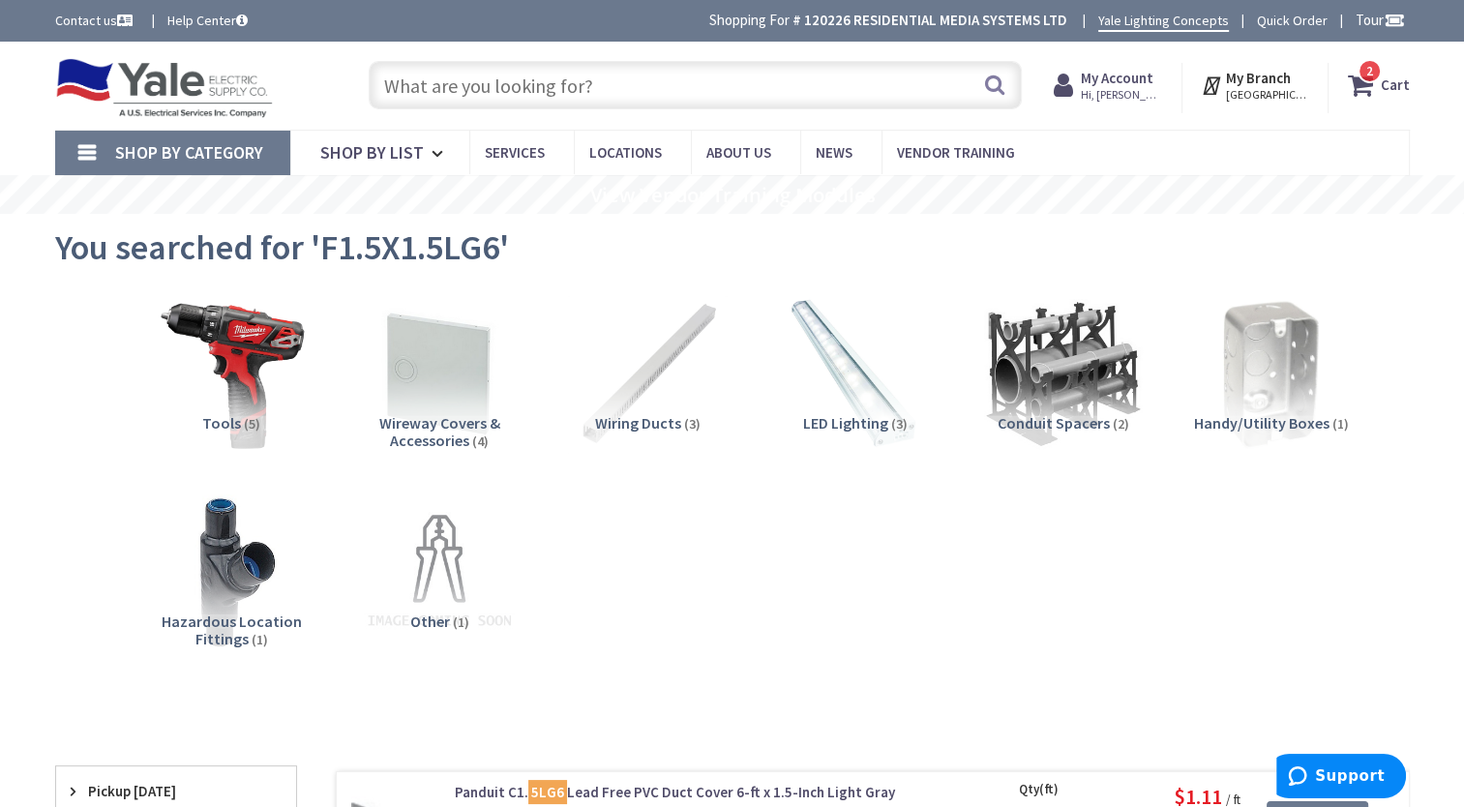
click at [1365, 83] on icon at bounding box center [1364, 85] width 33 height 35
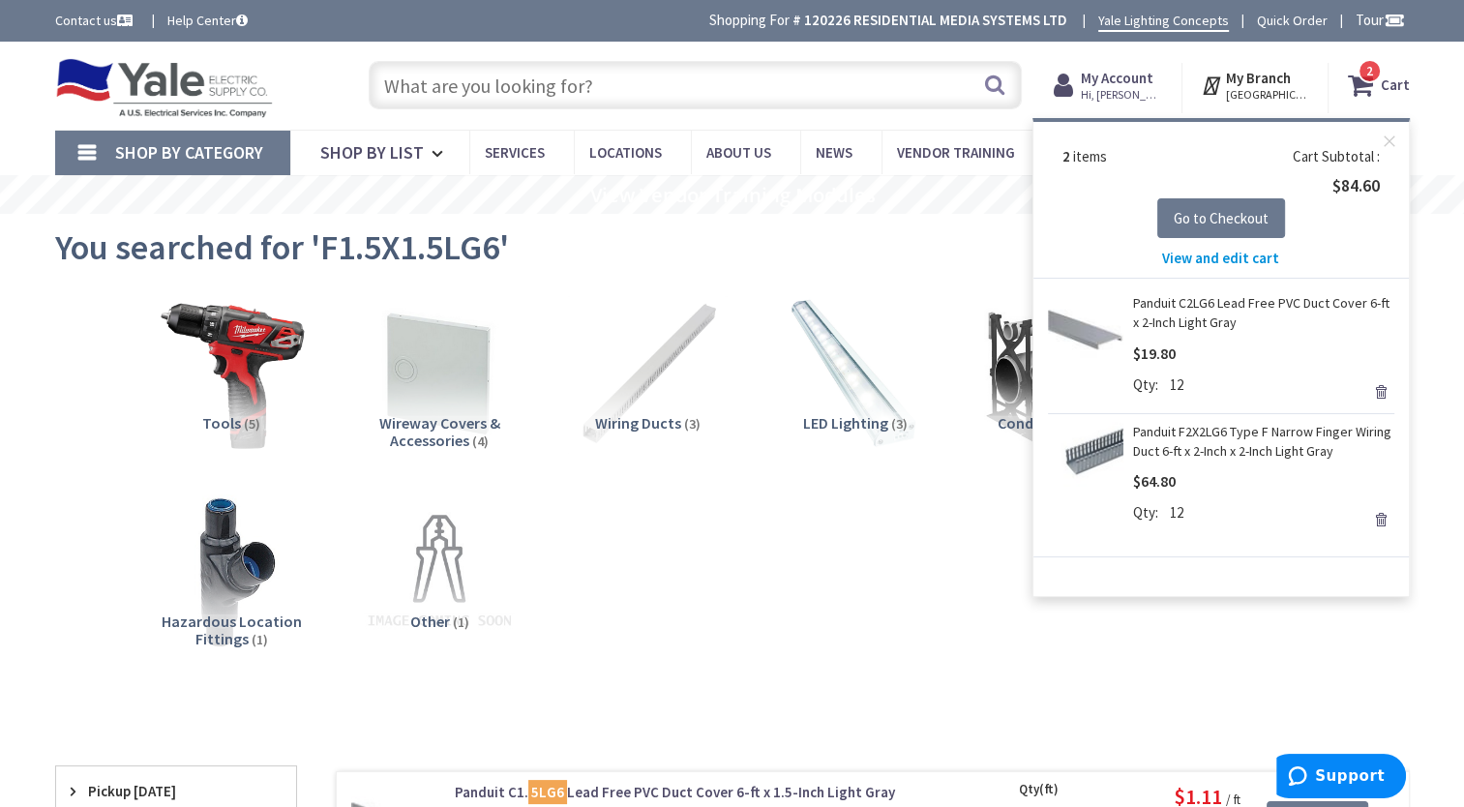
click at [1204, 255] on span "View and edit cart" at bounding box center [1220, 258] width 117 height 18
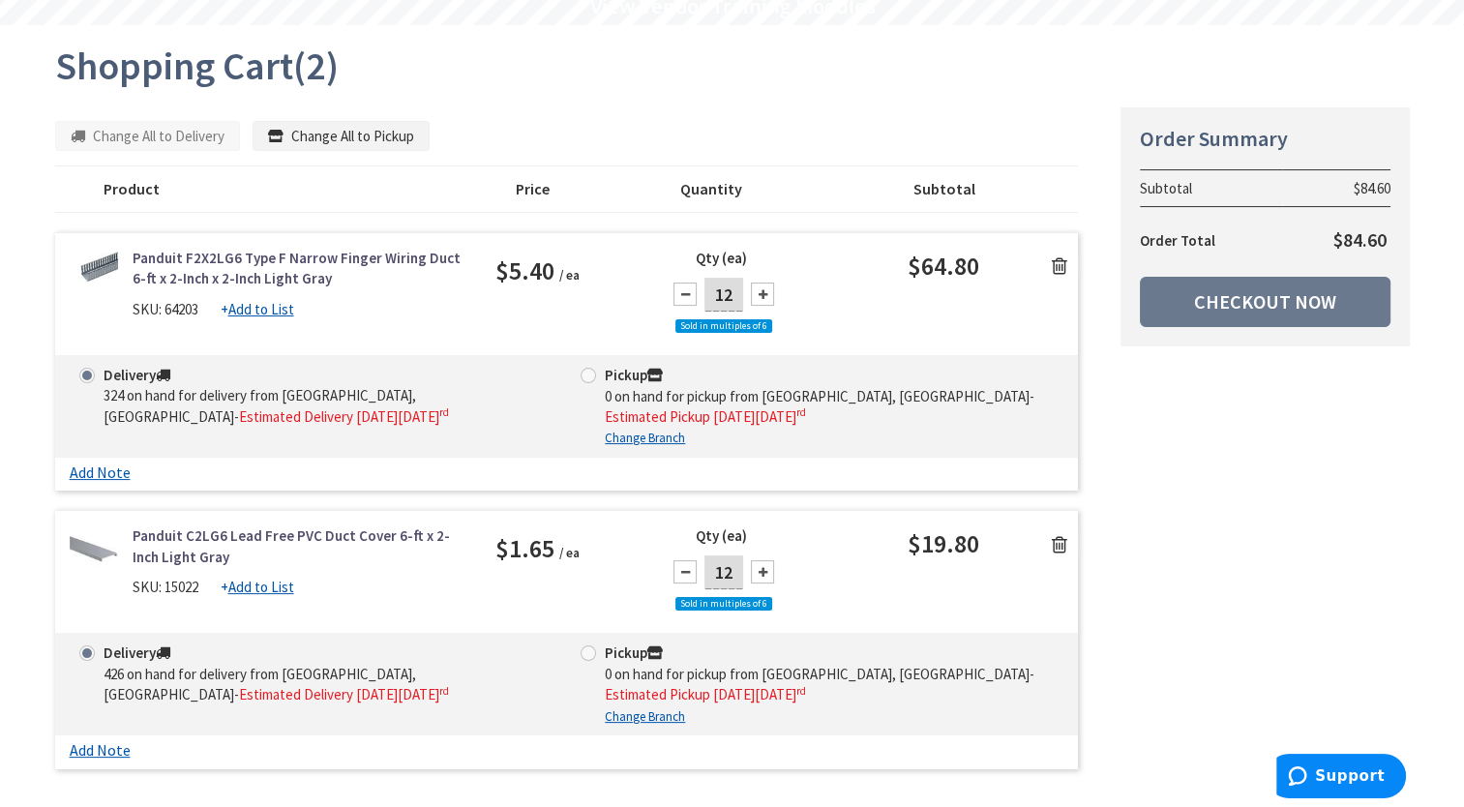
scroll to position [194, 0]
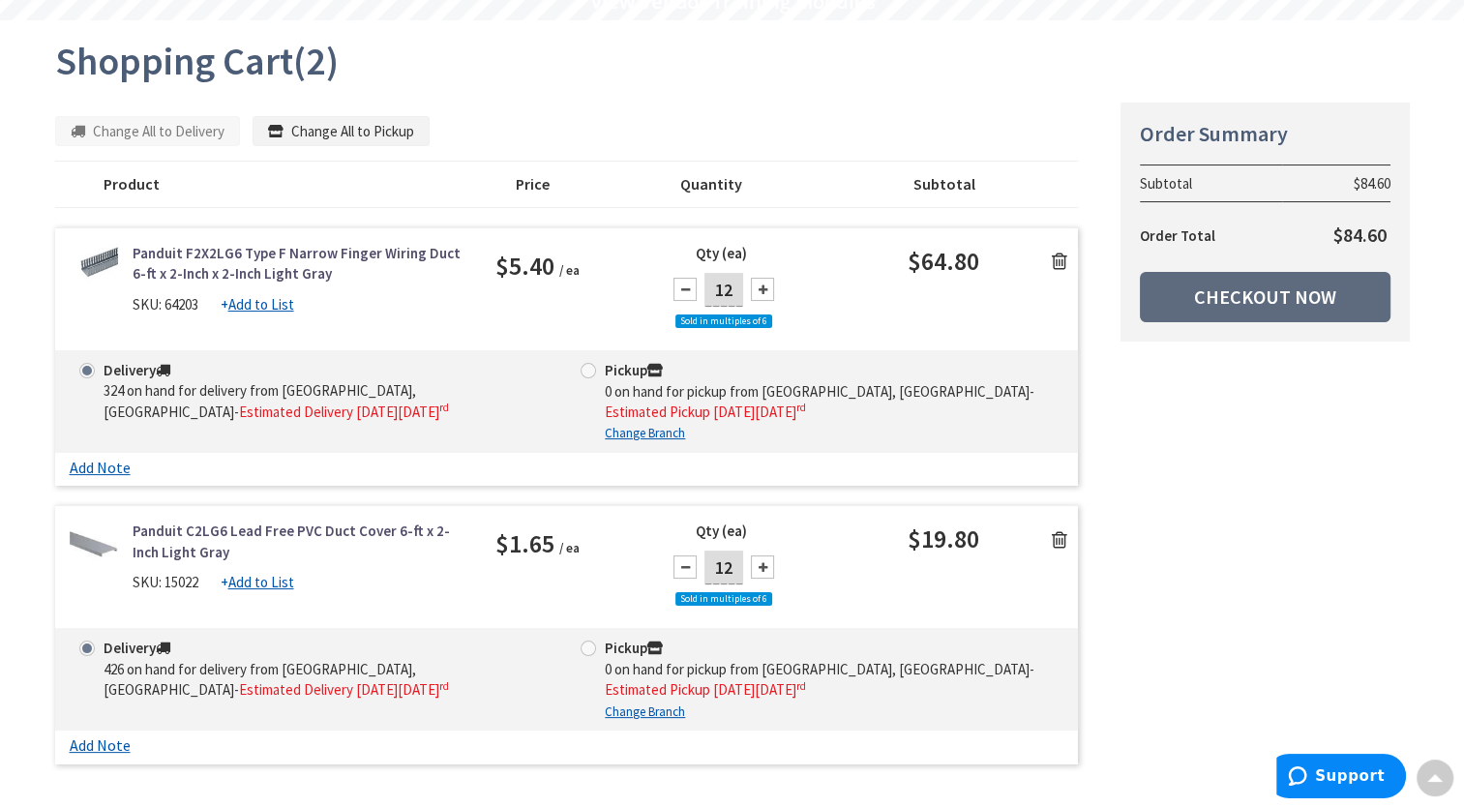
click at [1254, 304] on link "Checkout Now" at bounding box center [1265, 297] width 251 height 50
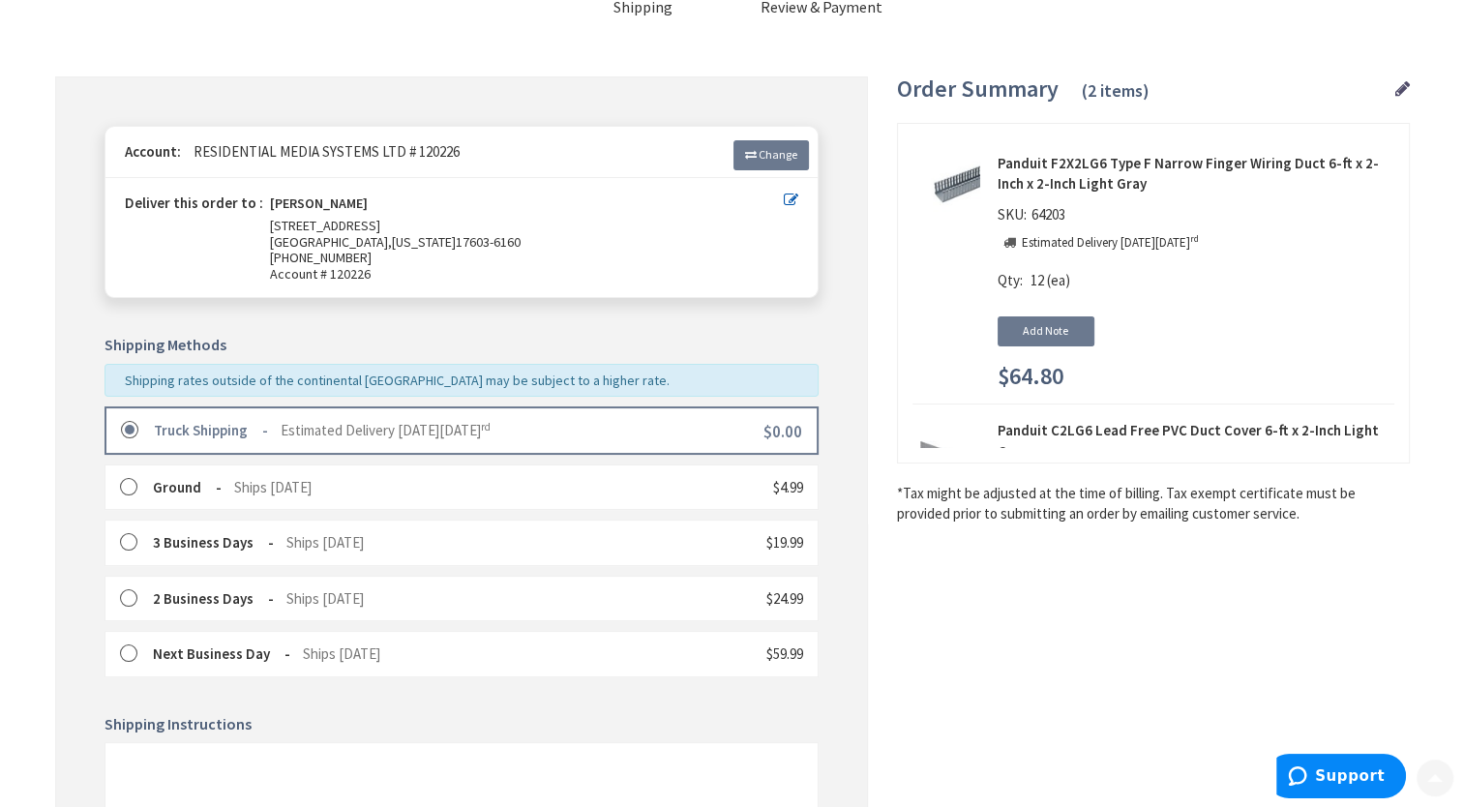
scroll to position [194, 0]
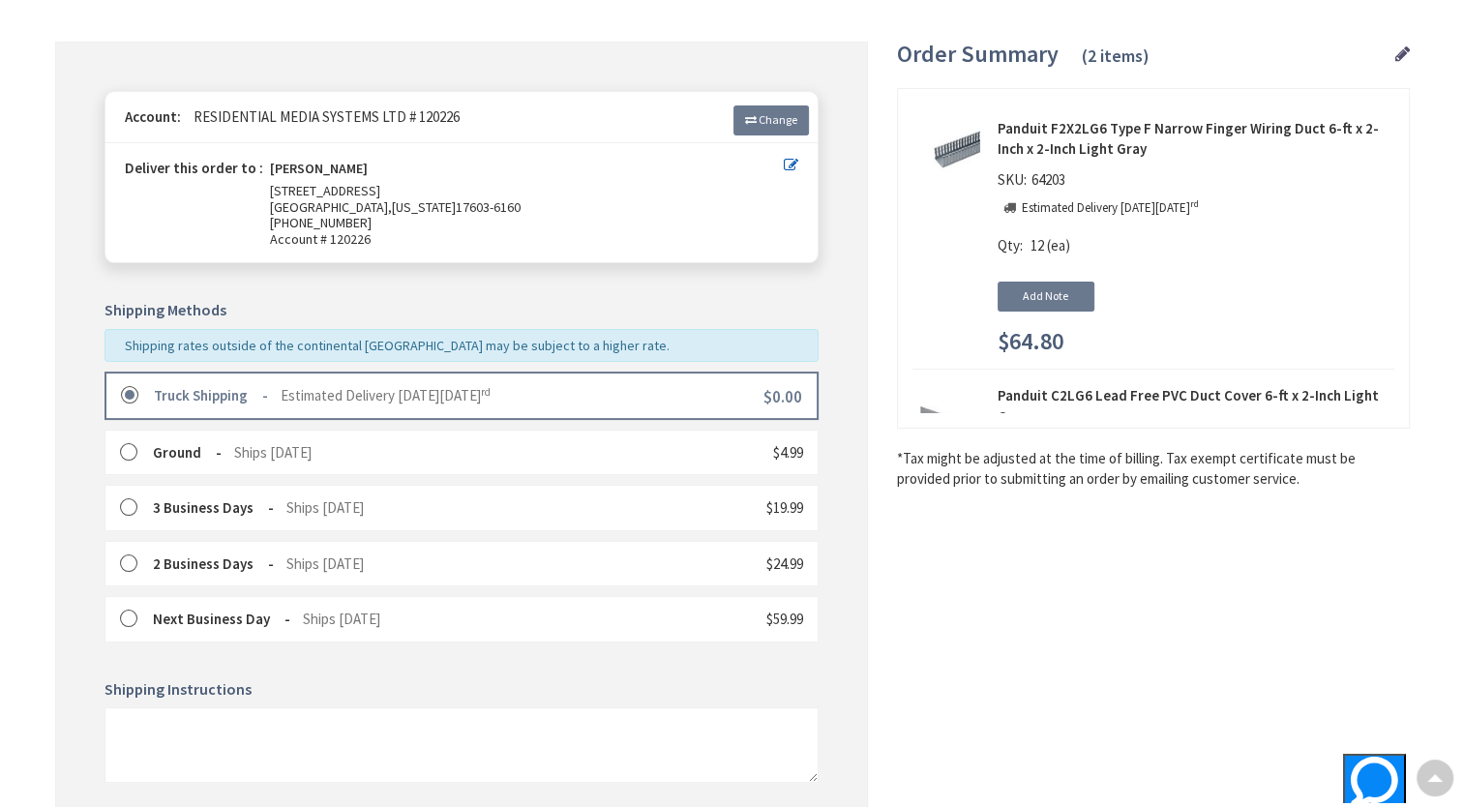
click at [133, 397] on label at bounding box center [136, 395] width 30 height 19
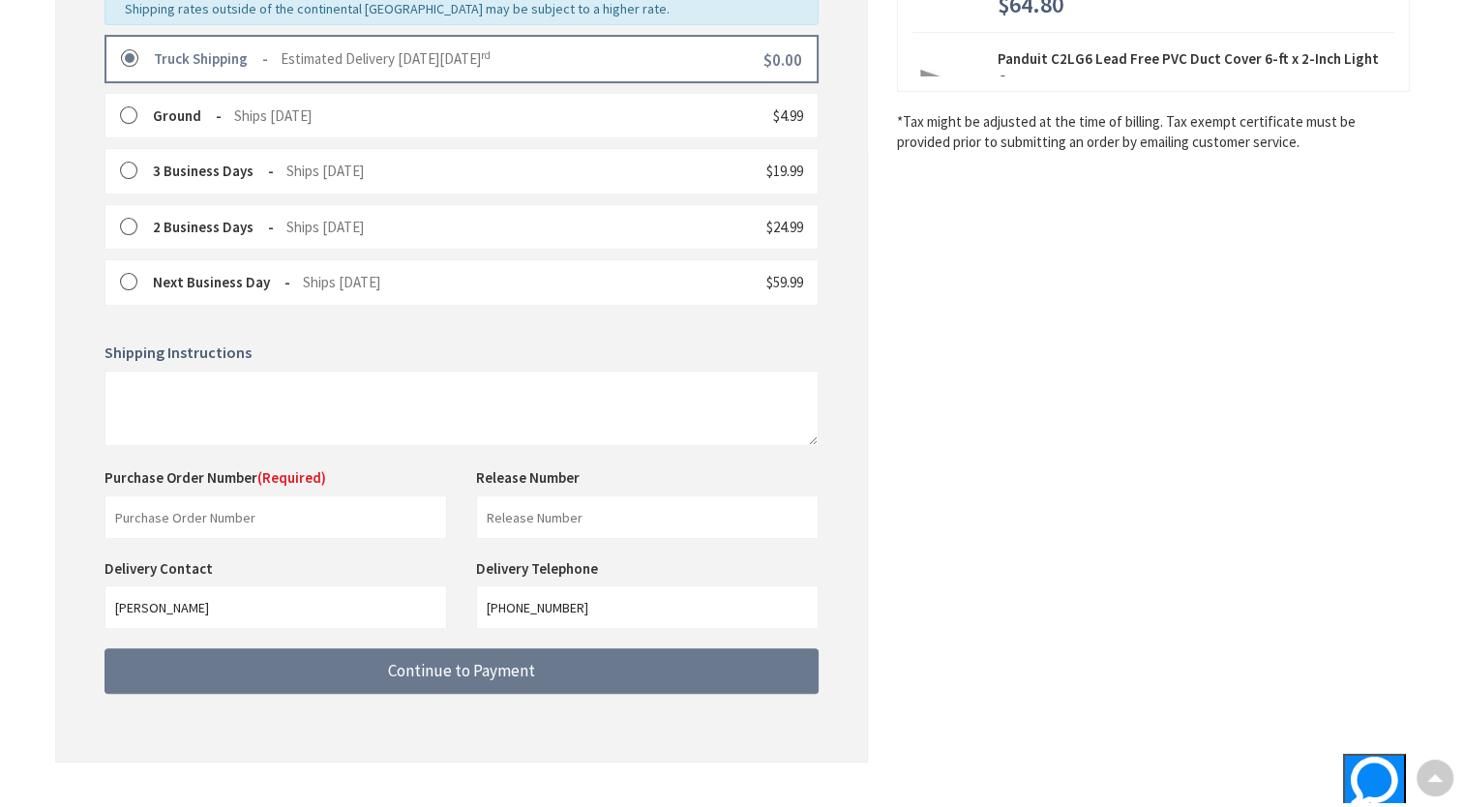
scroll to position [564, 0]
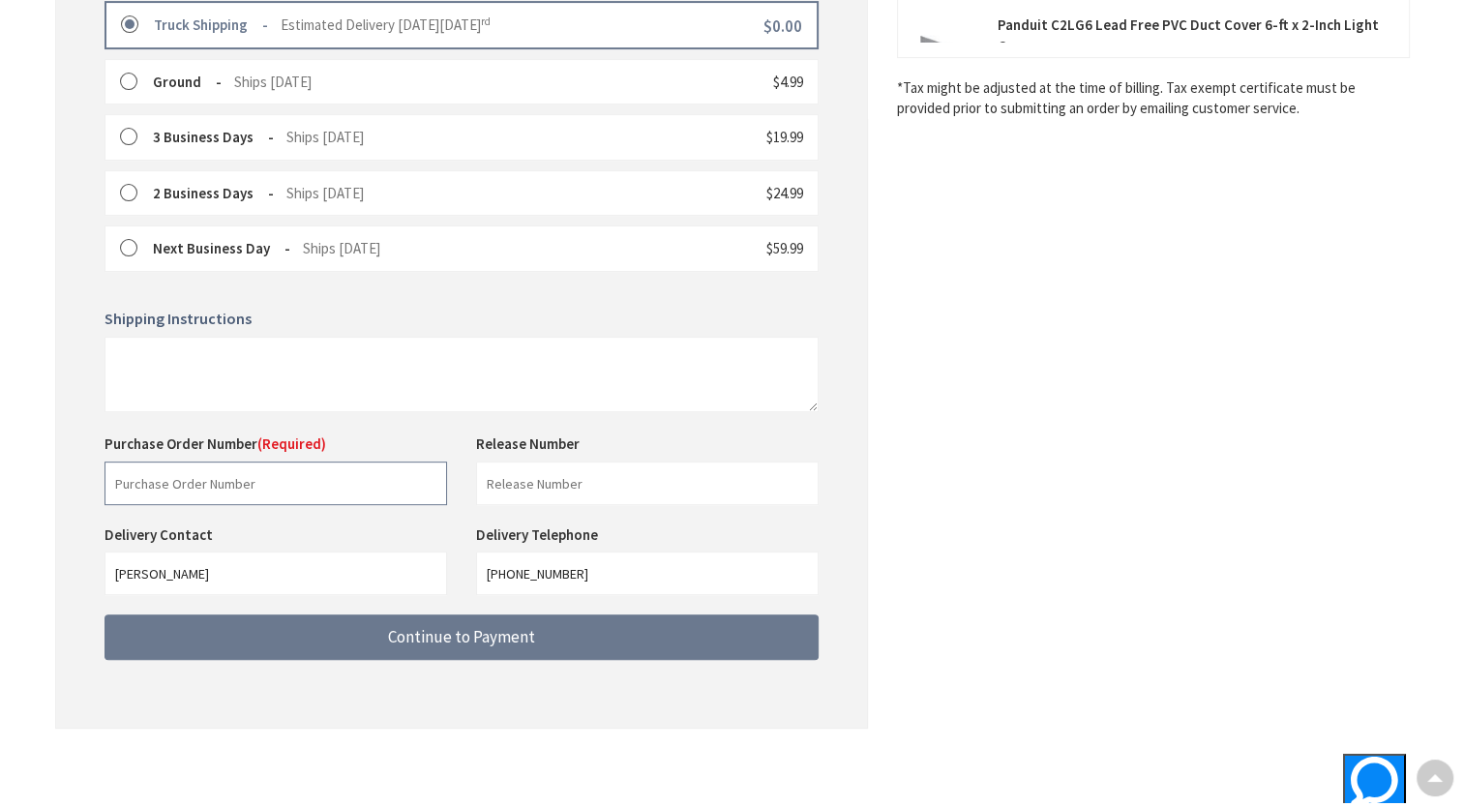
click at [161, 486] on input "text" at bounding box center [276, 484] width 343 height 44
click at [224, 472] on input "2025_0902_" at bounding box center [276, 484] width 343 height 44
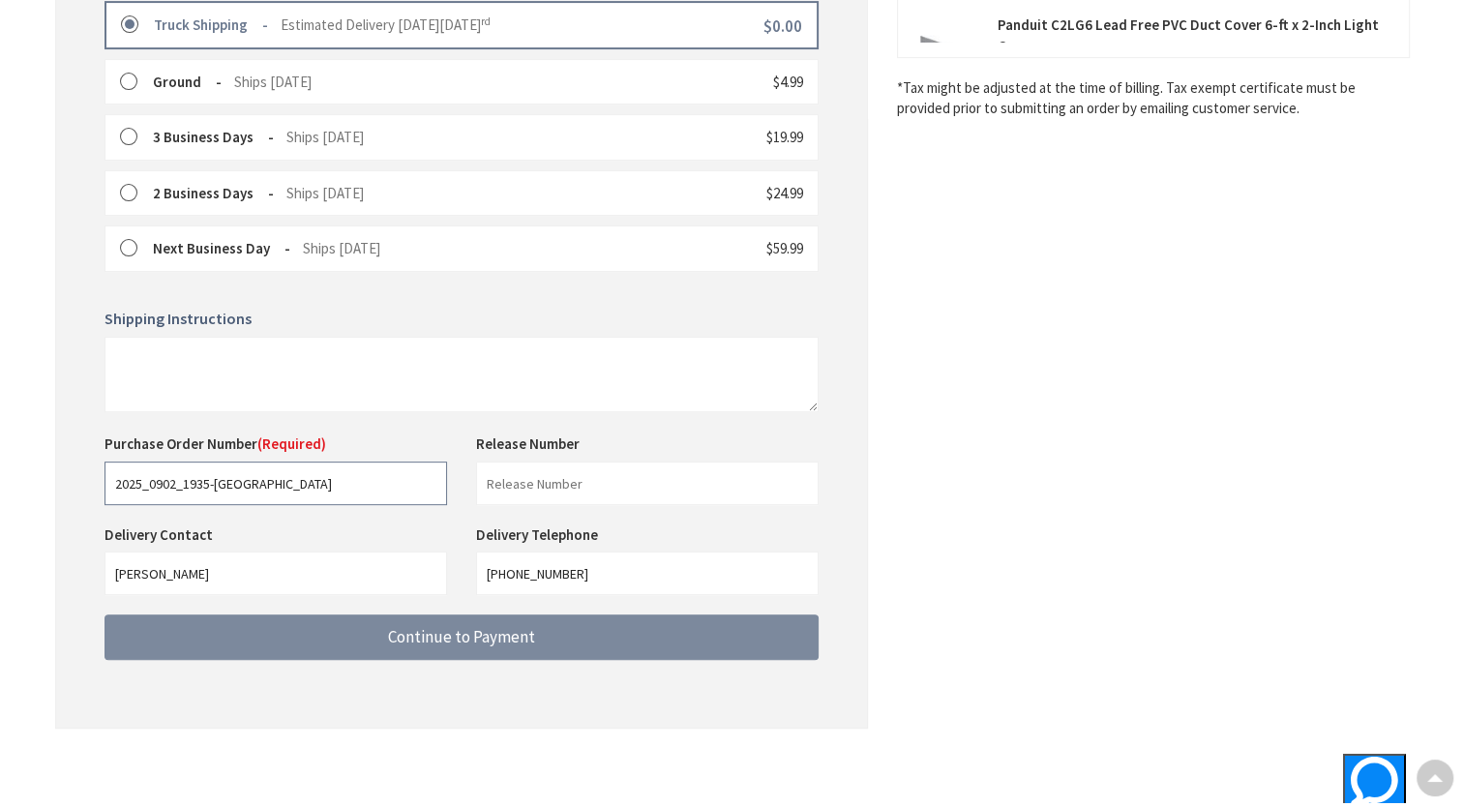
type input "2025_0902_1935-[GEOGRAPHIC_DATA]"
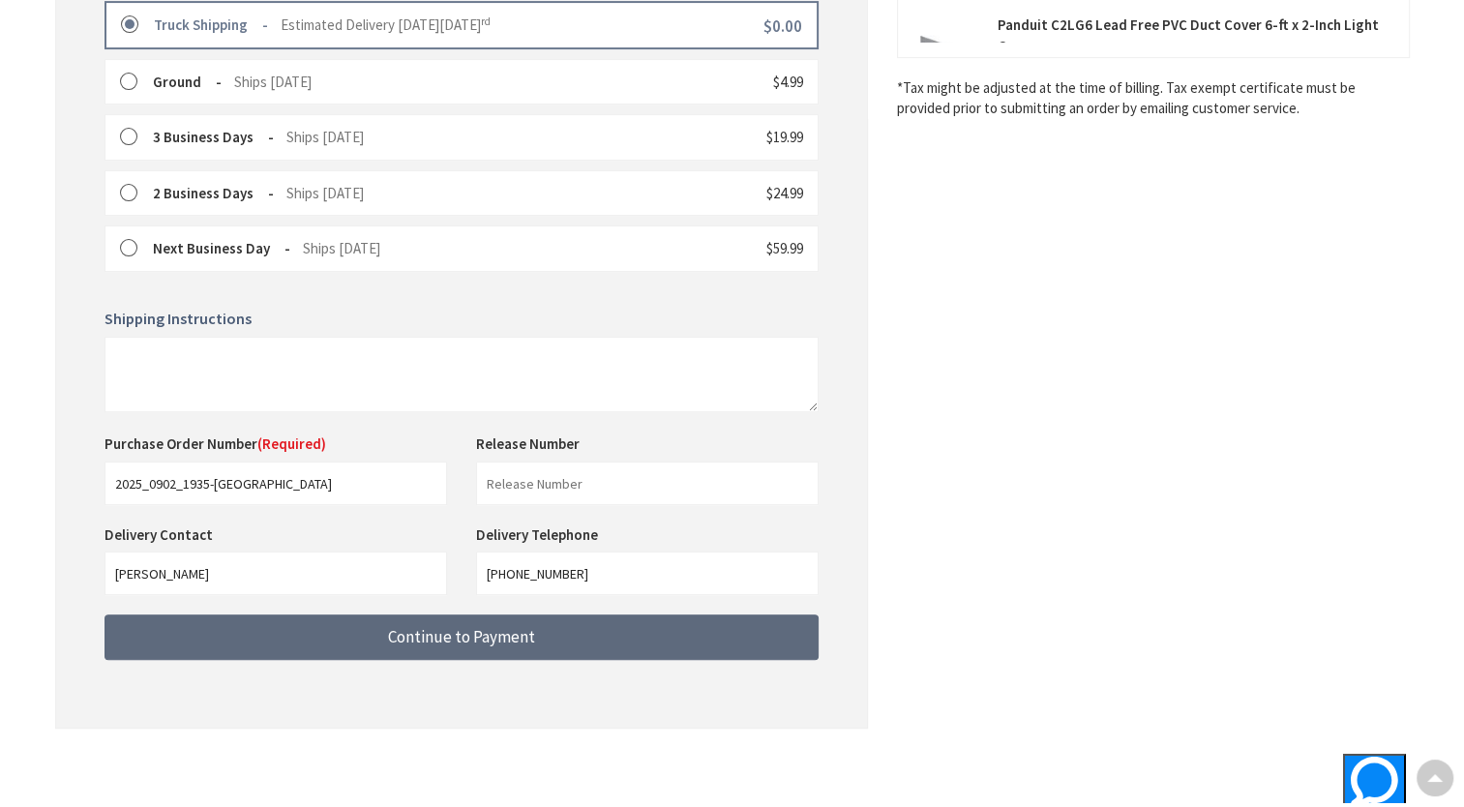
click at [424, 630] on span "Continue to Payment" at bounding box center [461, 636] width 147 height 21
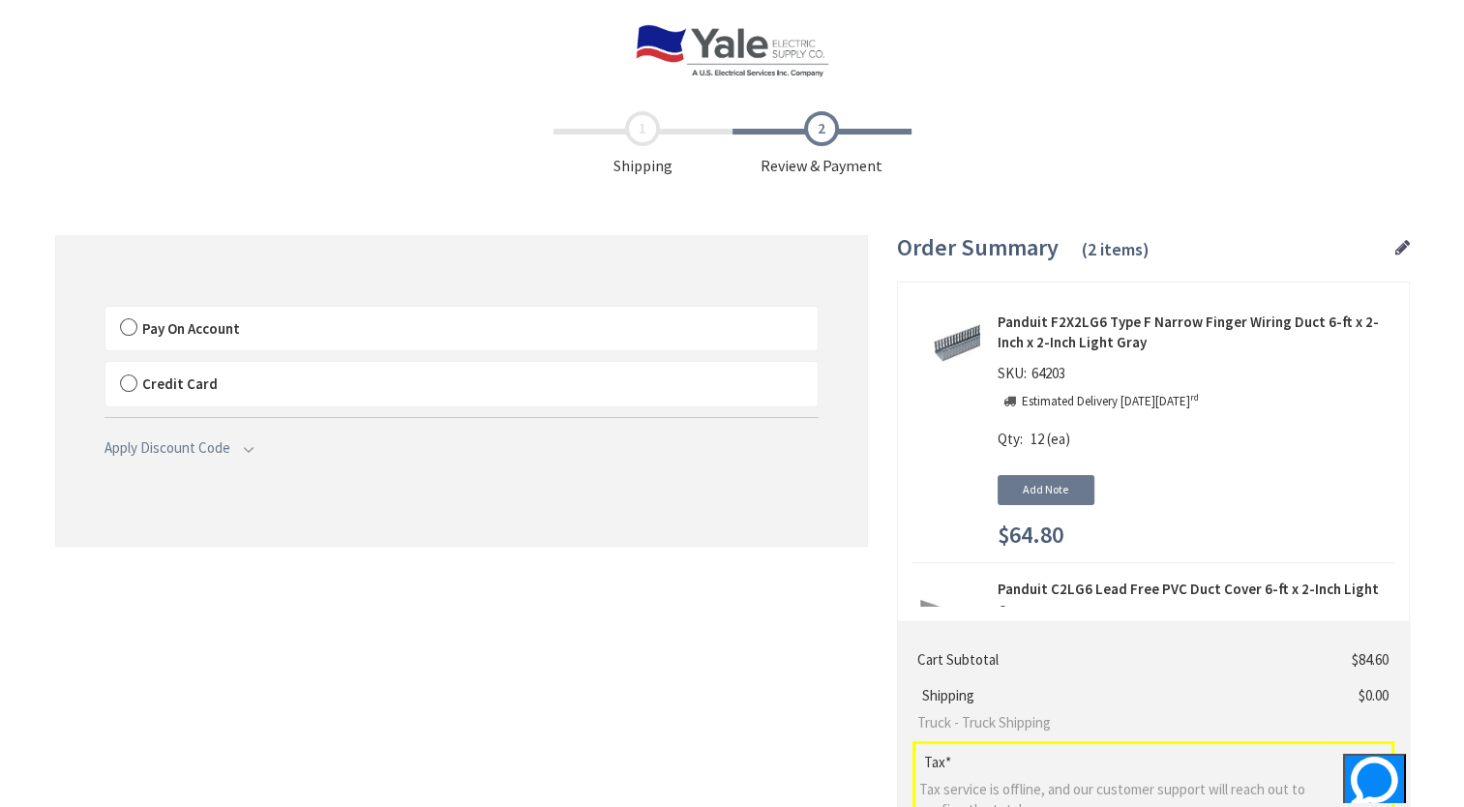
click at [129, 327] on label "Pay On Account" at bounding box center [461, 329] width 712 height 45
click at [105, 311] on input "Pay On Account" at bounding box center [105, 311] width 0 height 0
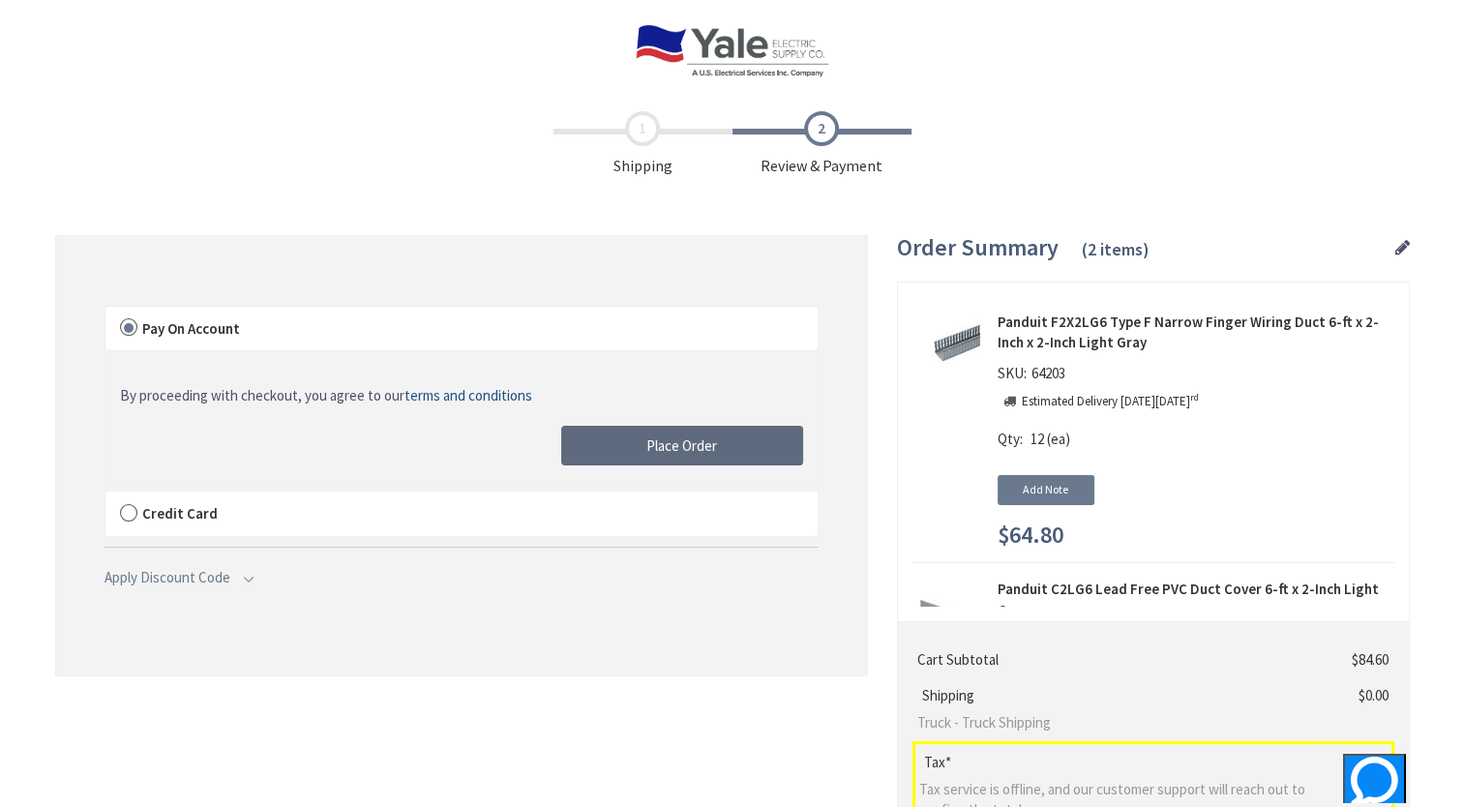
click at [631, 445] on button "Place Order" at bounding box center [682, 446] width 242 height 41
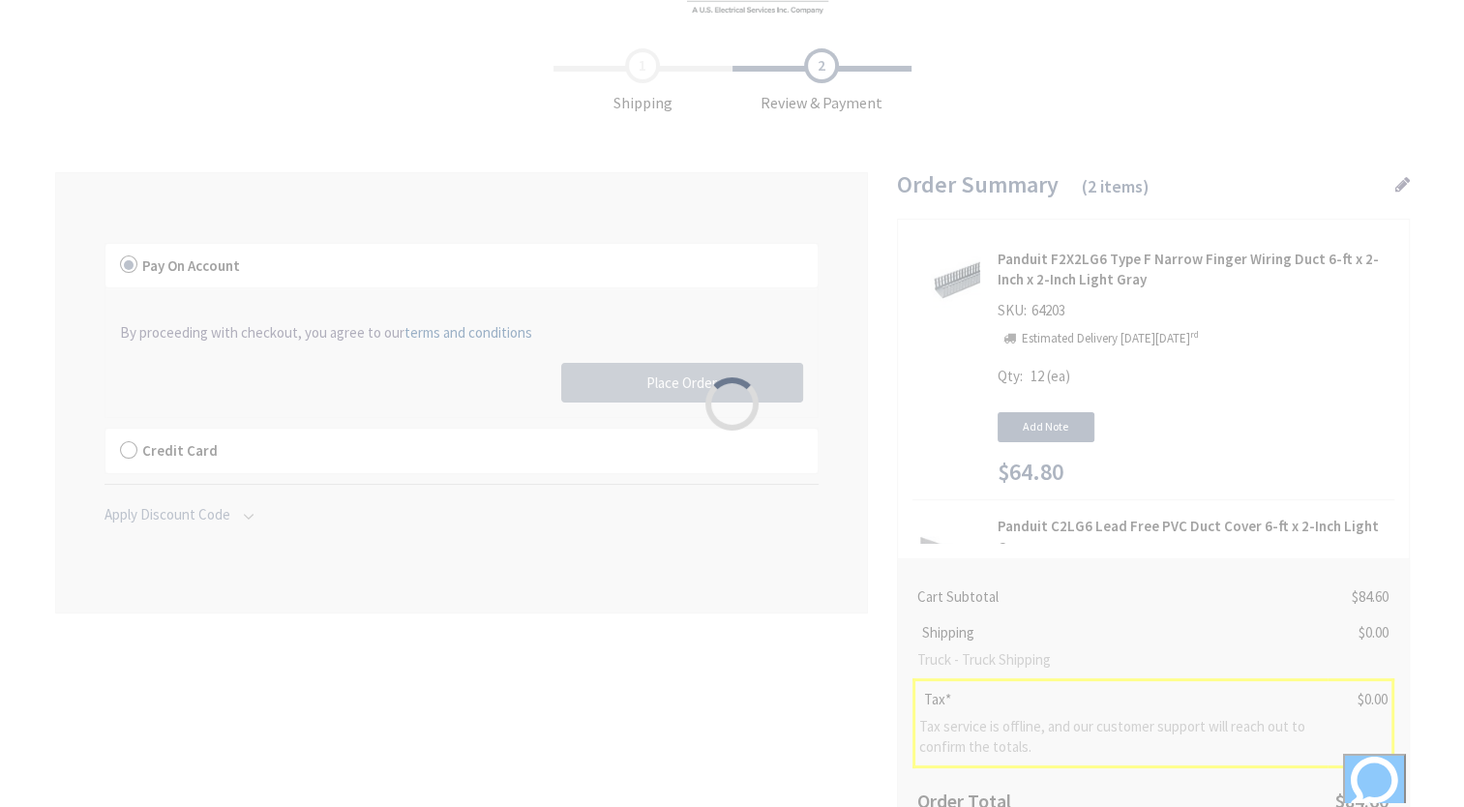
scroll to position [97, 0]
